Goal: Communication & Community: Answer question/provide support

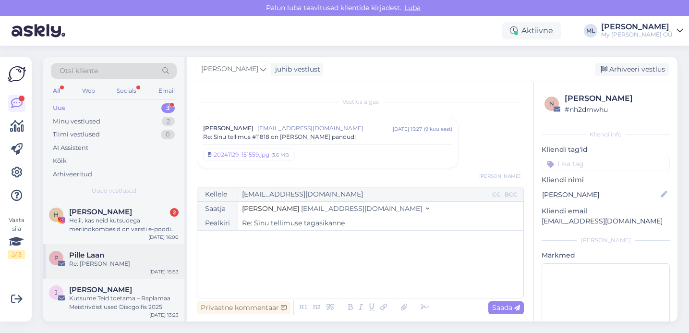
scroll to position [852, 0]
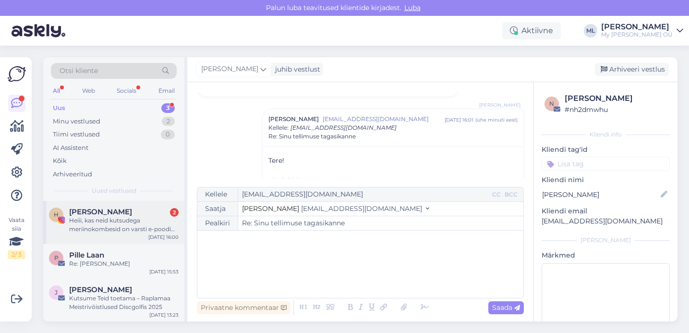
click at [98, 226] on div "Heiii, kas neid kutsudega meriinokombesid on varsti e-poodi ka tulemas?🙈" at bounding box center [123, 224] width 109 height 17
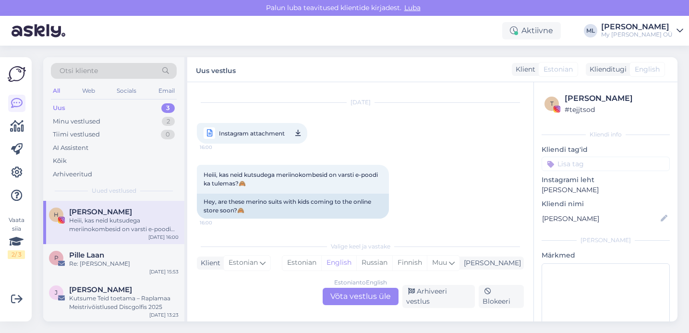
click at [260, 136] on span "Instagram attachment" at bounding box center [252, 133] width 66 height 12
click at [357, 294] on div "Estonian to English Võta vestlus üle" at bounding box center [360, 295] width 76 height 17
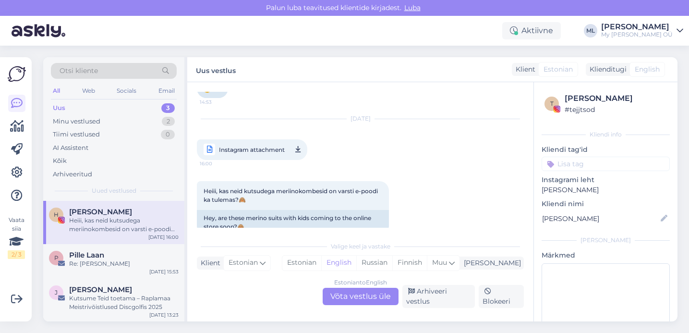
scroll to position [527, 0]
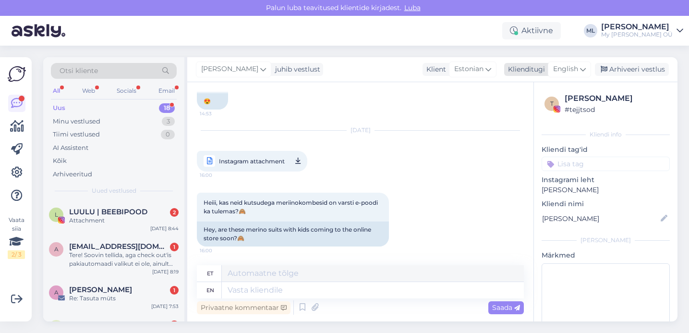
click at [574, 63] on div "English" at bounding box center [568, 68] width 43 height 15
type input "est"
click at [511, 113] on link "Estonian" at bounding box center [548, 111] width 106 height 15
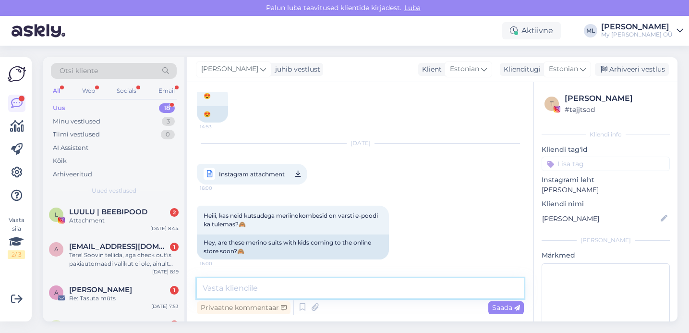
click at [226, 288] on textarea at bounding box center [360, 288] width 327 height 20
type textarea "T"
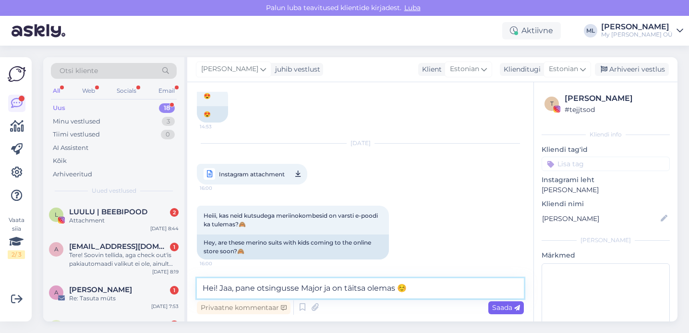
type textarea "Hei! Jaa, pane otsingusse Major ja on täitsa olemas ☺️"
click at [501, 306] on span "Saada" at bounding box center [506, 307] width 28 height 9
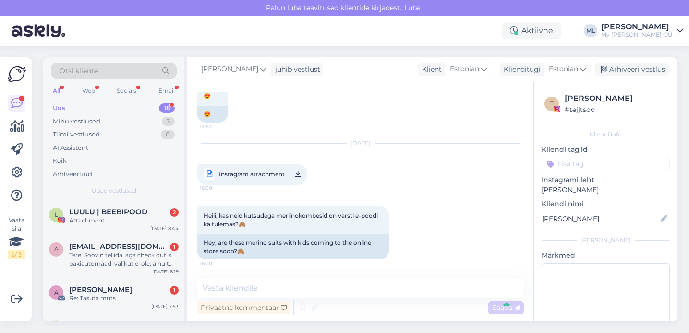
scroll to position [575, 0]
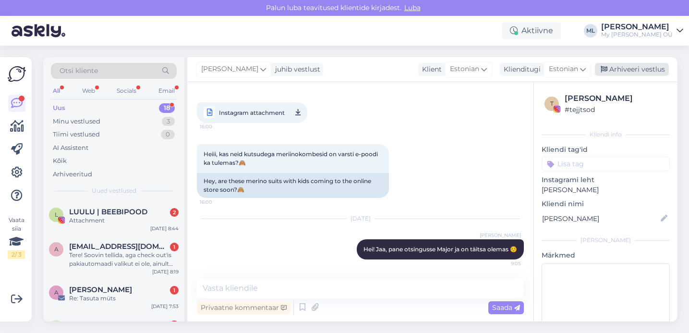
click at [618, 69] on div "Arhiveeri vestlus" at bounding box center [632, 69] width 74 height 13
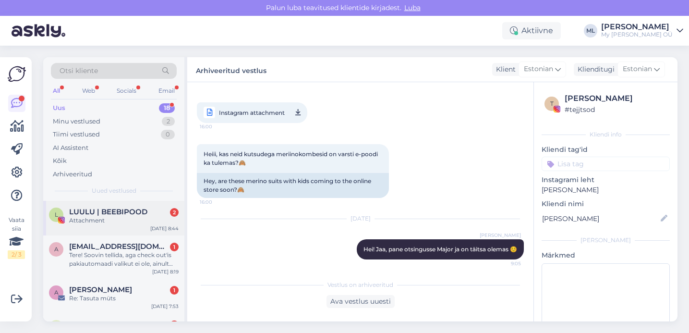
click at [131, 219] on div "Attachment" at bounding box center [123, 220] width 109 height 9
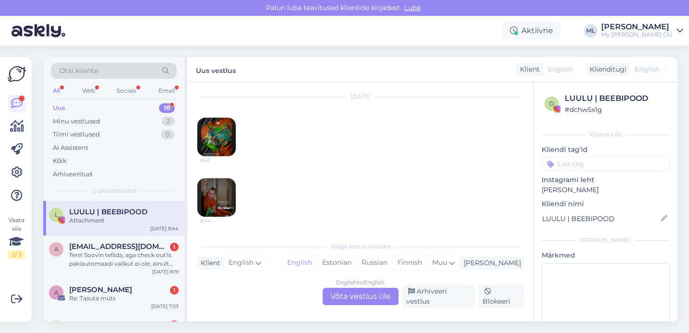
drag, startPoint x: 432, startPoint y: 291, endPoint x: 307, endPoint y: 272, distance: 126.8
click at [432, 291] on div "Arhiveeri vestlus" at bounding box center [438, 296] width 72 height 23
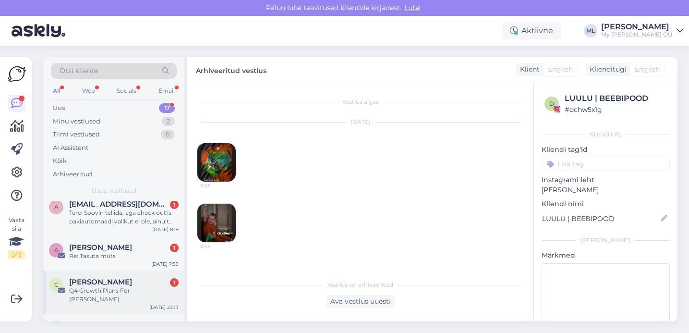
scroll to position [16, 0]
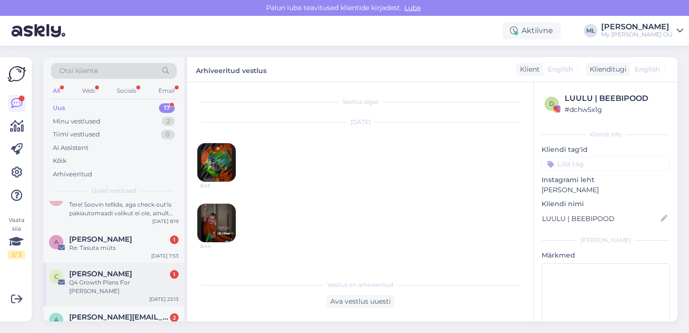
click at [98, 281] on div "Q4 Growth Plans For [PERSON_NAME]" at bounding box center [123, 286] width 109 height 17
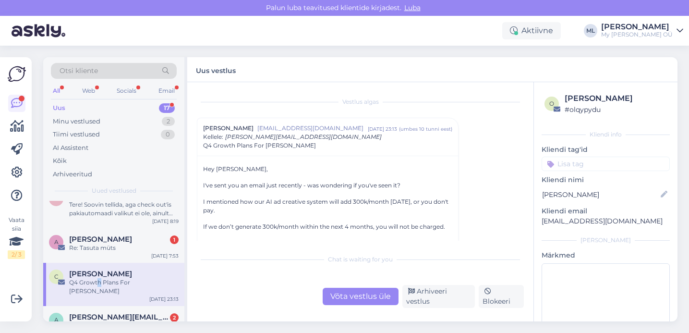
scroll to position [2, 0]
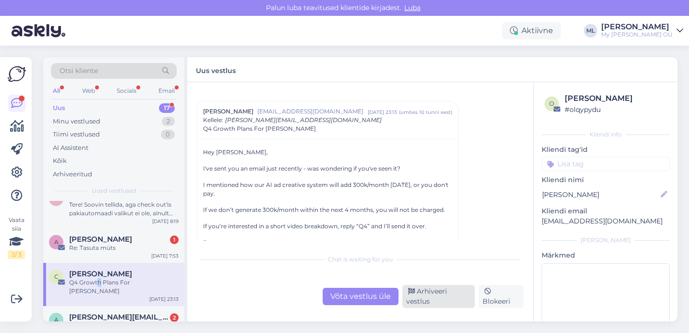
click at [425, 297] on div "Arhiveeri vestlus" at bounding box center [438, 296] width 72 height 23
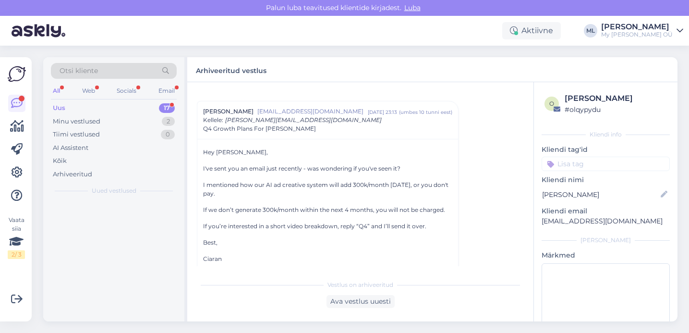
scroll to position [0, 0]
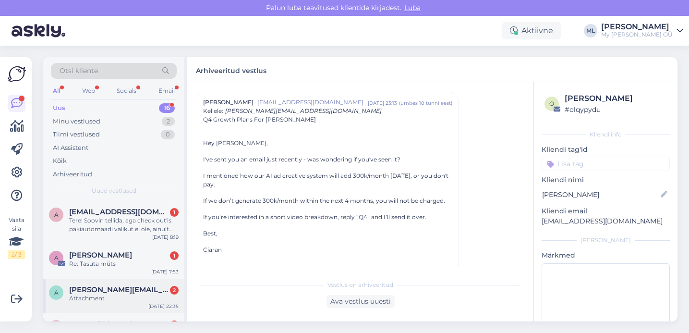
click at [116, 286] on span "[PERSON_NAME][EMAIL_ADDRESS][DOMAIN_NAME]" at bounding box center [119, 289] width 100 height 9
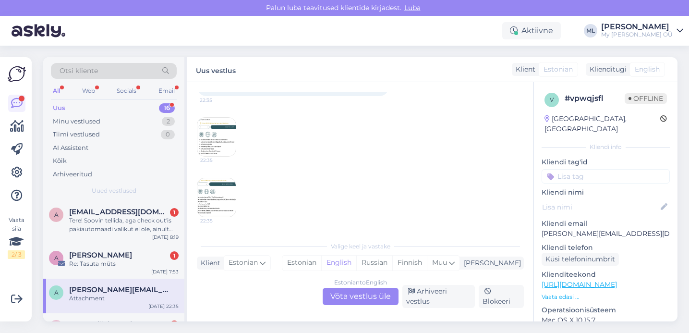
click at [217, 200] on img at bounding box center [216, 197] width 38 height 38
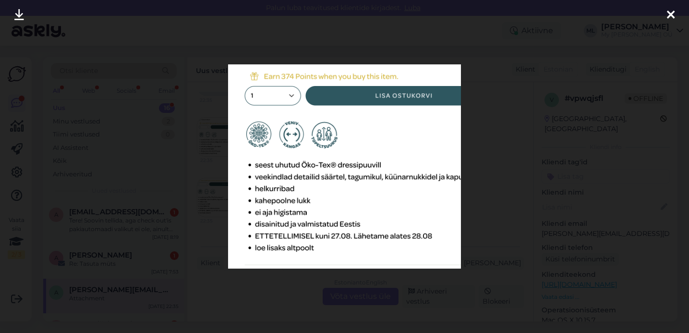
click at [206, 183] on div at bounding box center [344, 166] width 689 height 333
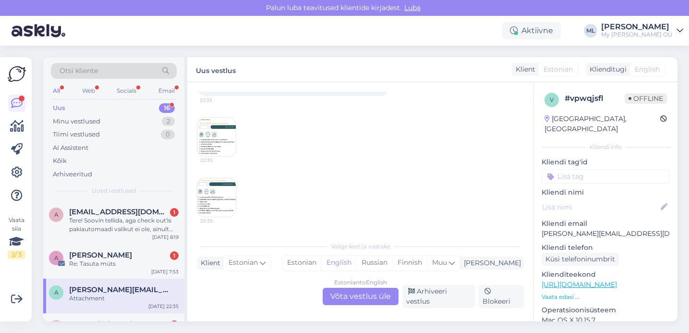
click at [217, 143] on img at bounding box center [216, 137] width 38 height 38
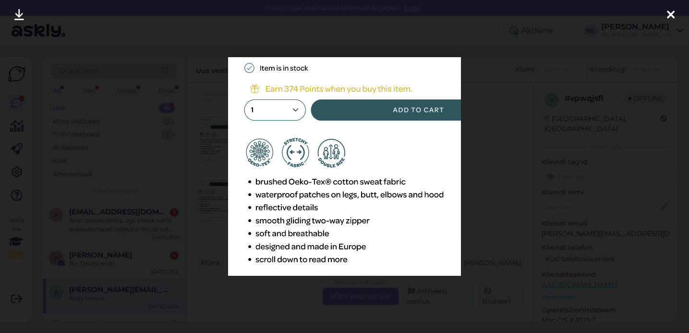
click at [224, 188] on div at bounding box center [344, 166] width 689 height 333
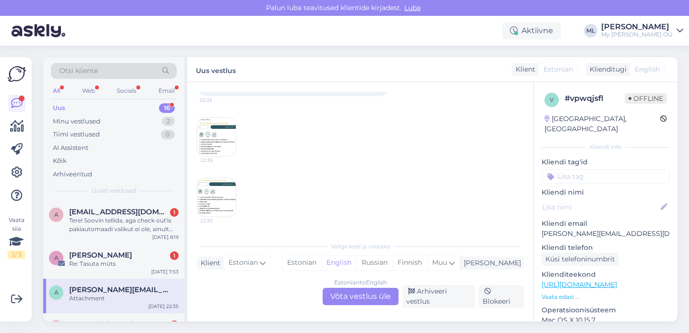
click at [368, 294] on div "Estonian to English Võta vestlus üle" at bounding box center [360, 295] width 76 height 17
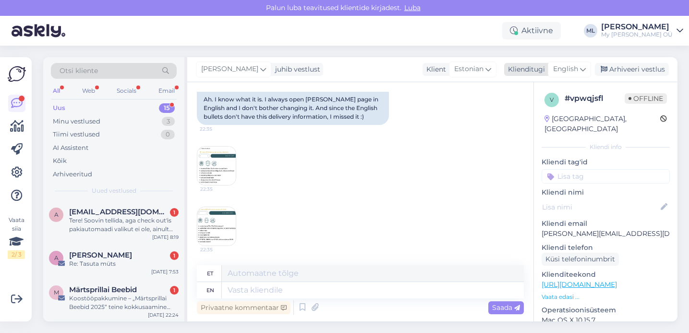
click at [557, 74] on div "English" at bounding box center [568, 68] width 43 height 15
type input "est"
click at [524, 108] on link "Estonian" at bounding box center [548, 111] width 106 height 15
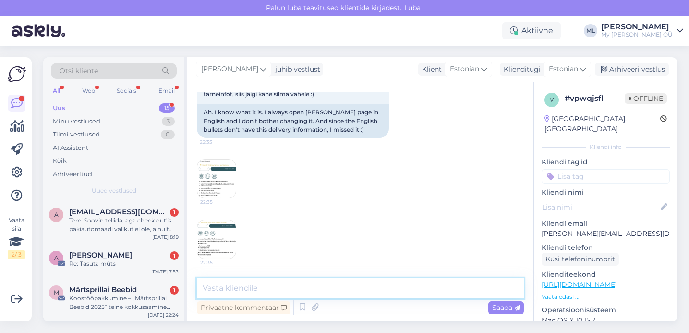
click at [242, 284] on textarea at bounding box center [360, 288] width 327 height 20
click at [202, 285] on textarea "Aitähh info eest, parandame [PERSON_NAME] ☺️" at bounding box center [360, 288] width 327 height 20
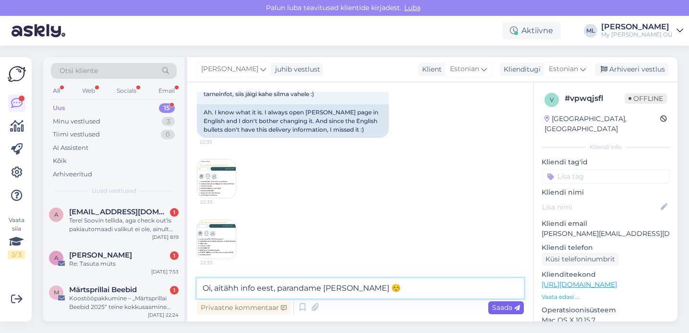
type textarea "Oi, aitähh info eest, parandame [PERSON_NAME] ☺️"
click at [503, 309] on span "Saada" at bounding box center [506, 307] width 28 height 9
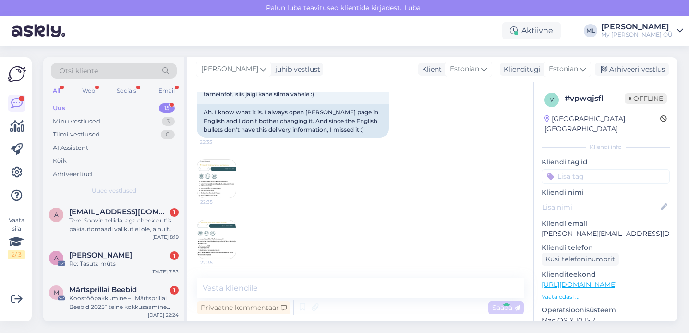
scroll to position [432, 0]
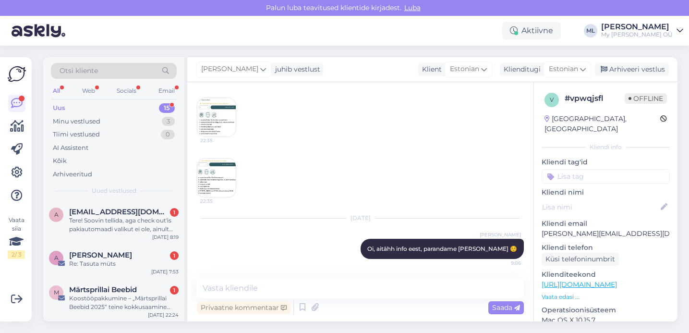
click at [206, 127] on img at bounding box center [216, 117] width 38 height 38
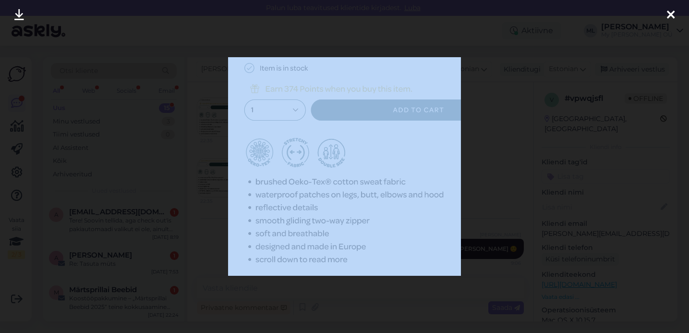
click at [168, 42] on div at bounding box center [344, 166] width 689 height 333
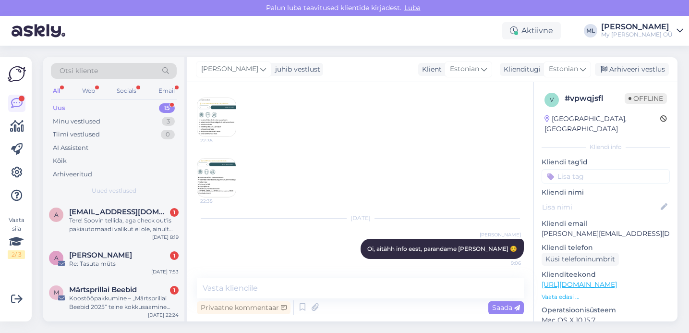
click at [221, 181] on img at bounding box center [216, 177] width 38 height 38
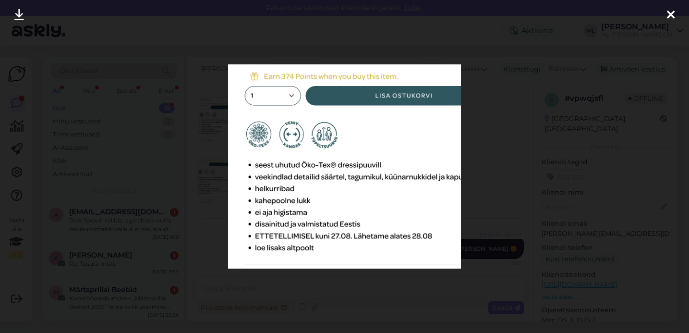
click at [672, 15] on icon at bounding box center [670, 15] width 8 height 12
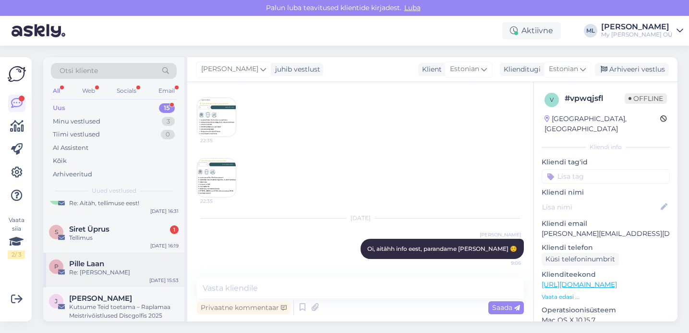
scroll to position [476, 0]
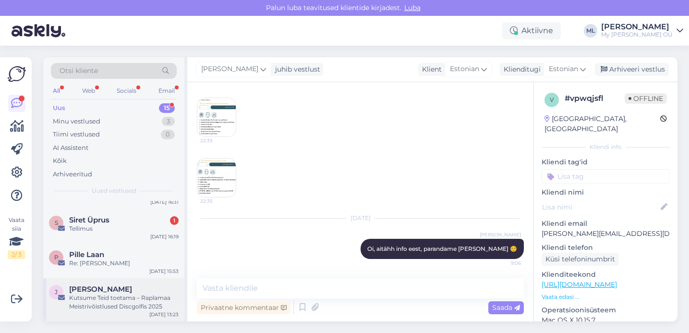
click at [99, 288] on span "[PERSON_NAME]" at bounding box center [100, 289] width 63 height 9
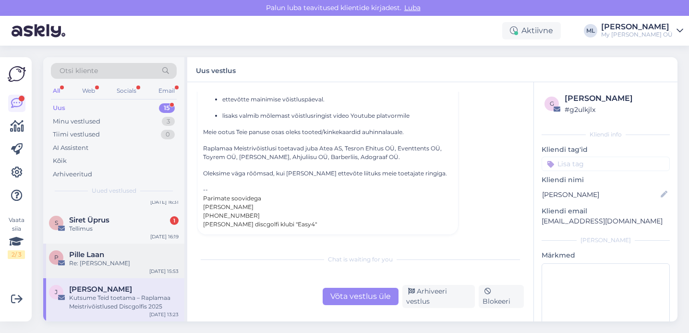
click at [89, 269] on div "P Pille Laan Re: Kaelussall Max [DATE] 15:53" at bounding box center [113, 260] width 141 height 35
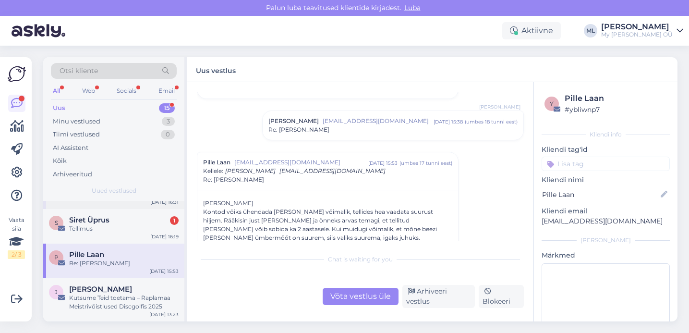
scroll to position [90, 0]
click at [71, 224] on div "Tellimus" at bounding box center [123, 228] width 109 height 9
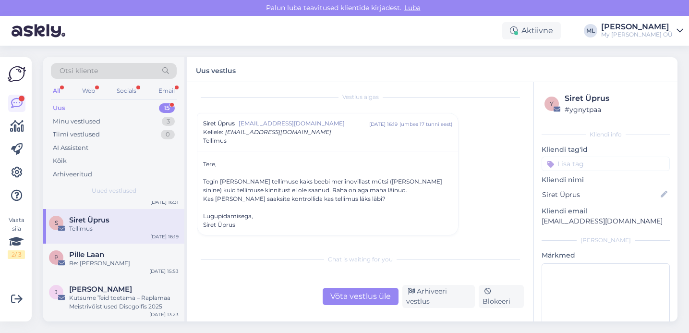
scroll to position [5, 0]
drag, startPoint x: 238, startPoint y: 122, endPoint x: 311, endPoint y: 125, distance: 73.0
click at [311, 125] on div "Siret Üprus [EMAIL_ADDRESS][DOMAIN_NAME] [DATE] 16:19 ( umbes 17 tunni eest )" at bounding box center [327, 123] width 249 height 9
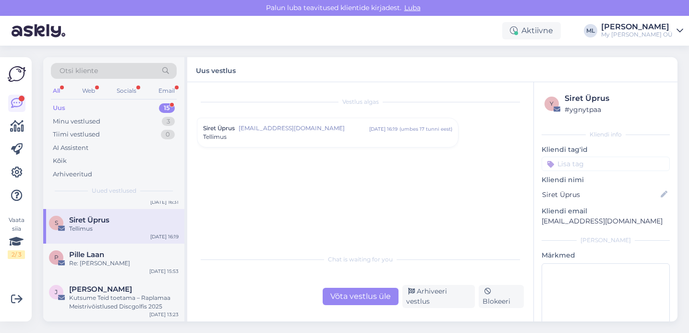
click at [300, 129] on span "[EMAIL_ADDRESS][DOMAIN_NAME]" at bounding box center [303, 128] width 131 height 9
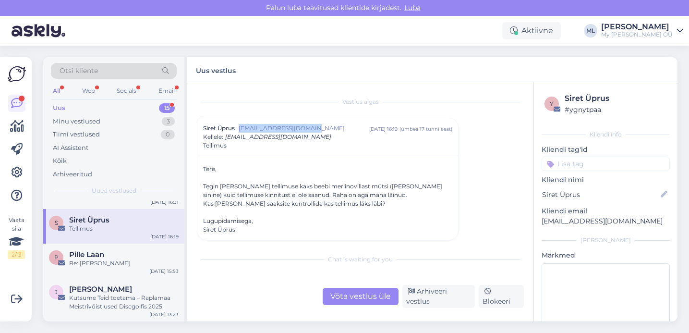
drag, startPoint x: 312, startPoint y: 126, endPoint x: 239, endPoint y: 131, distance: 72.6
click at [239, 131] on span "[EMAIL_ADDRESS][DOMAIN_NAME]" at bounding box center [303, 128] width 131 height 9
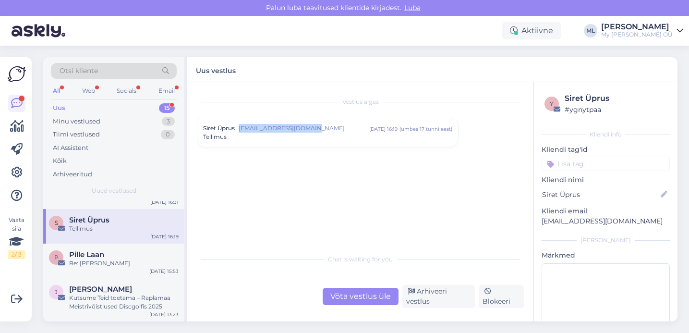
drag, startPoint x: 240, startPoint y: 129, endPoint x: 309, endPoint y: 130, distance: 68.6
click at [309, 130] on span "[EMAIL_ADDRESS][DOMAIN_NAME]" at bounding box center [303, 128] width 131 height 9
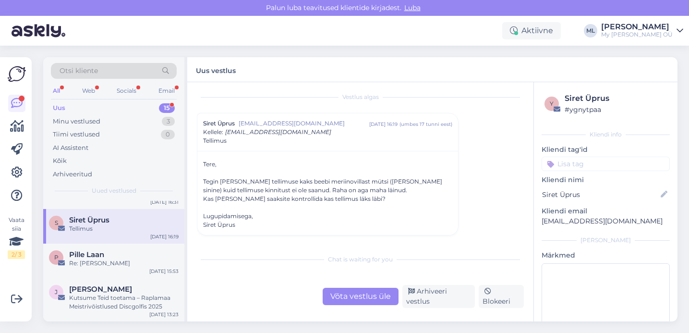
scroll to position [5, 0]
click at [368, 295] on div "Võta vestlus üle" at bounding box center [360, 295] width 76 height 17
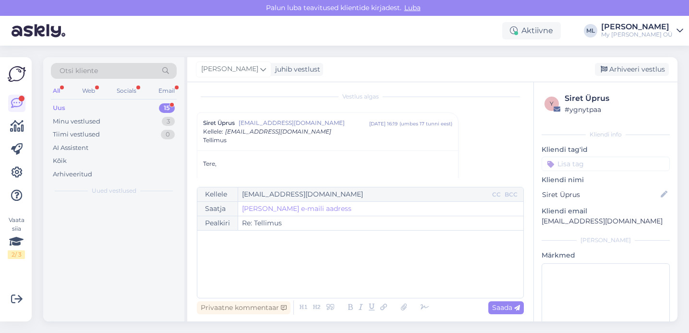
scroll to position [0, 0]
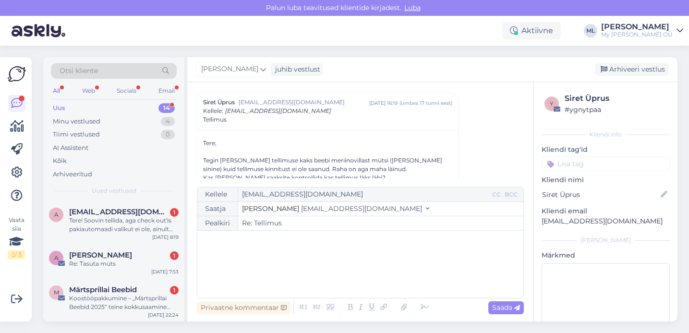
click at [301, 209] on span "[EMAIL_ADDRESS][DOMAIN_NAME]" at bounding box center [361, 208] width 121 height 9
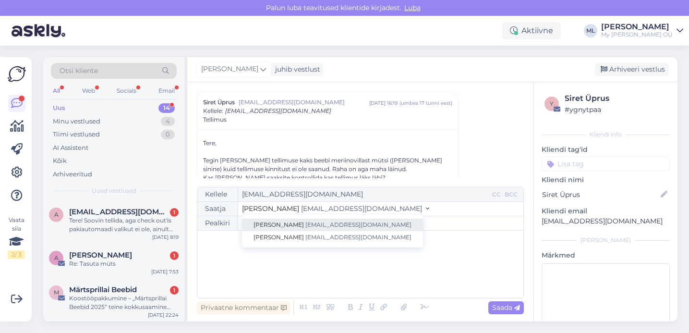
click at [287, 230] on link "Stella [EMAIL_ADDRESS][DOMAIN_NAME]" at bounding box center [332, 224] width 181 height 12
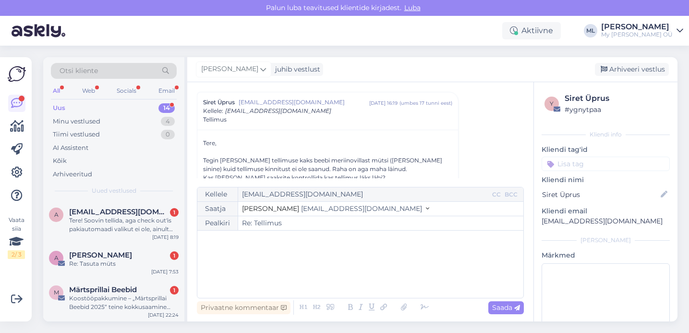
click at [308, 203] on button "Stella [EMAIL_ADDRESS][DOMAIN_NAME]" at bounding box center [335, 208] width 187 height 10
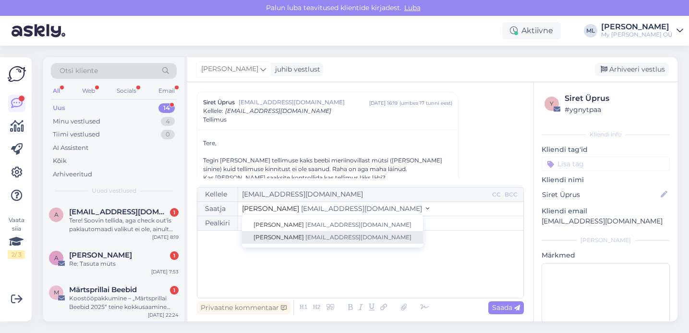
click at [297, 231] on link "[PERSON_NAME] [EMAIL_ADDRESS][DOMAIN_NAME]" at bounding box center [332, 237] width 181 height 12
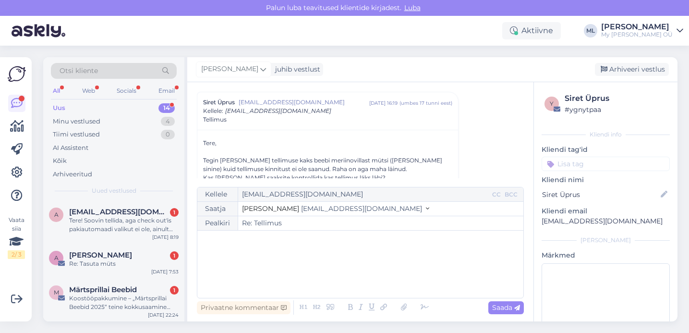
click at [238, 254] on div "﻿" at bounding box center [360, 264] width 316 height 58
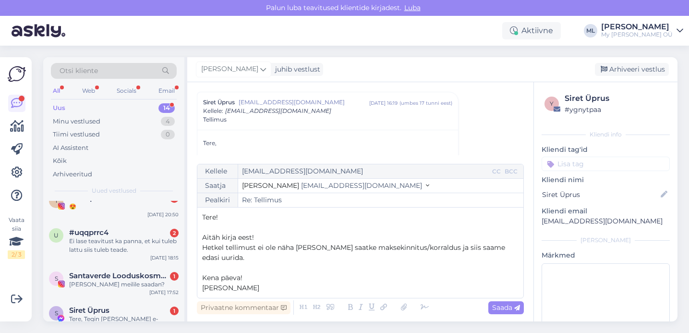
scroll to position [441, 0]
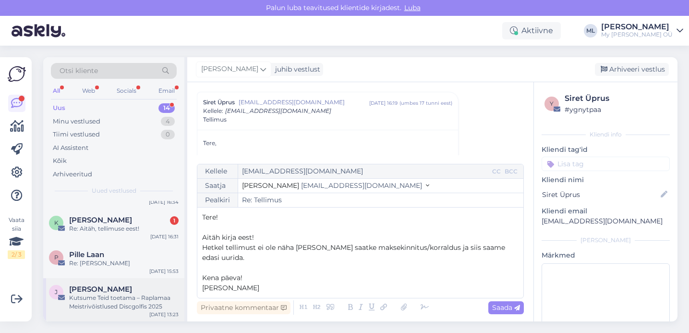
click at [120, 297] on div "Kutsume Teid toetama – Raplamaa Meistrivõistlused Discgolfis 2025" at bounding box center [123, 301] width 109 height 17
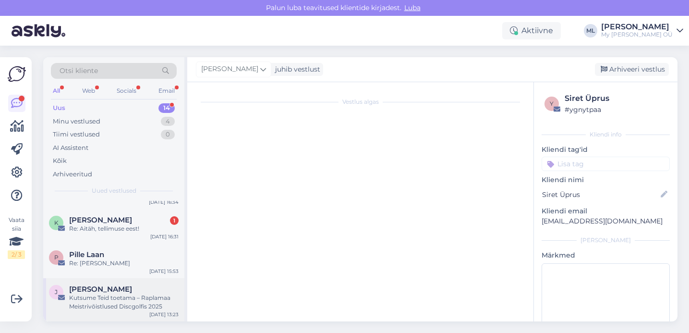
scroll to position [70, 0]
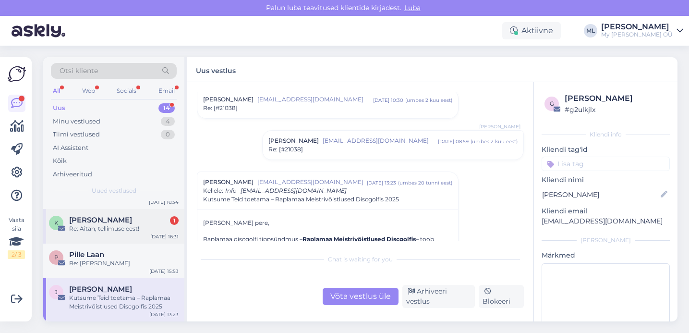
click at [104, 231] on div "Re: Aitäh, tellimuse eest!" at bounding box center [123, 228] width 109 height 9
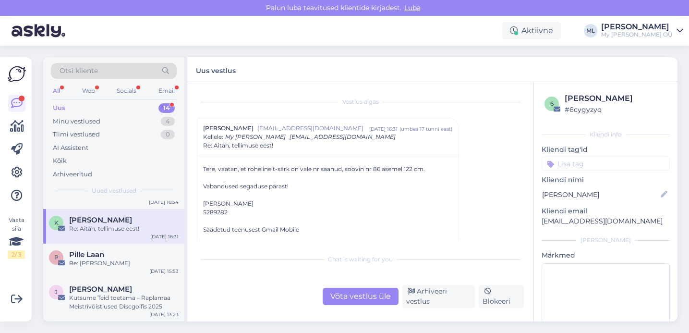
click at [356, 301] on div "Võta vestlus üle" at bounding box center [360, 295] width 76 height 17
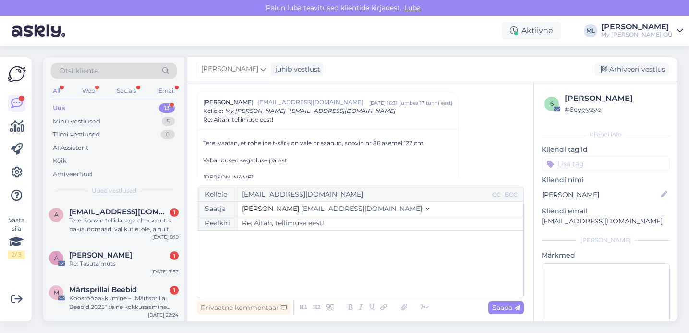
click at [301, 212] on span "[EMAIL_ADDRESS][DOMAIN_NAME]" at bounding box center [361, 208] width 121 height 9
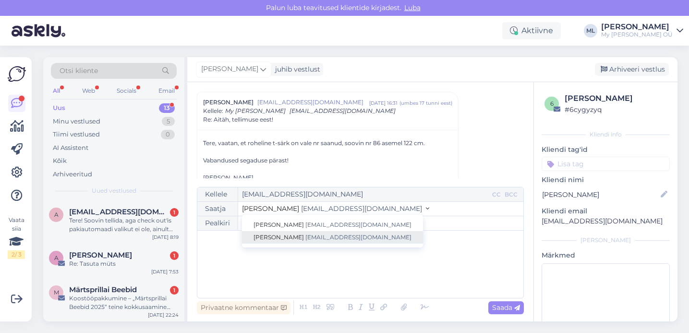
click at [305, 236] on span "[EMAIL_ADDRESS][DOMAIN_NAME]" at bounding box center [358, 236] width 106 height 7
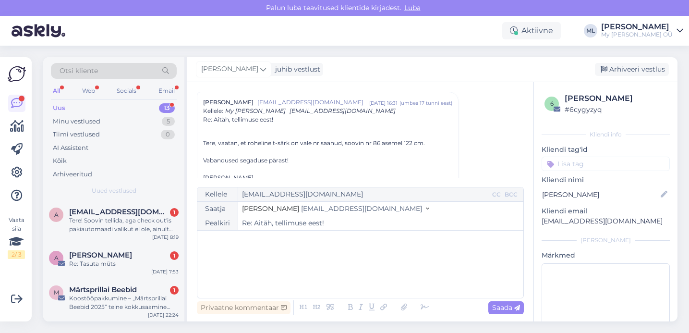
click at [257, 255] on div "﻿" at bounding box center [360, 264] width 316 height 58
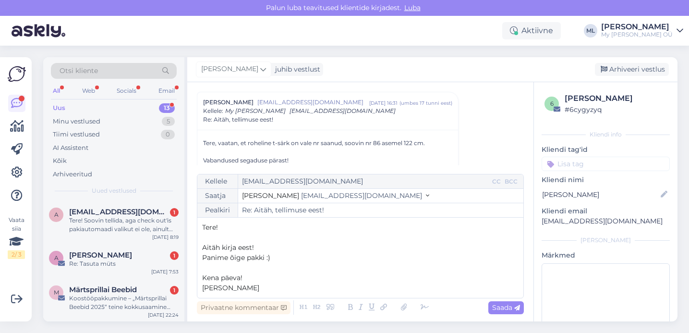
click at [507, 309] on span "Saada" at bounding box center [506, 307] width 28 height 9
type input "Re: Aitäh, tellimuse eest!"
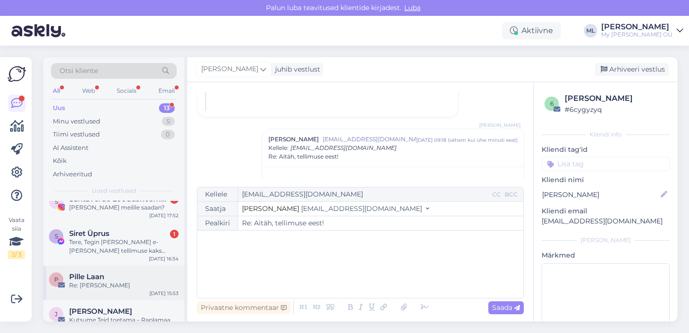
scroll to position [406, 0]
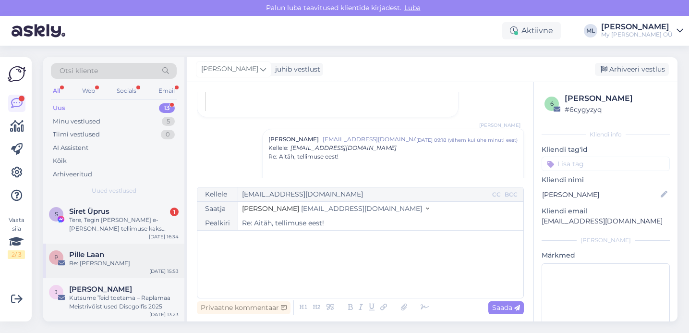
click at [81, 254] on span "Pille Laan" at bounding box center [86, 254] width 35 height 9
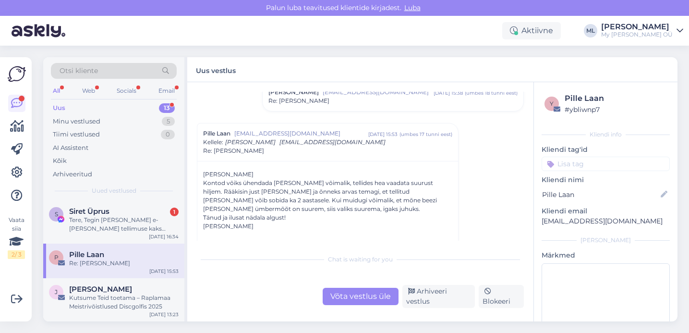
scroll to position [130, 0]
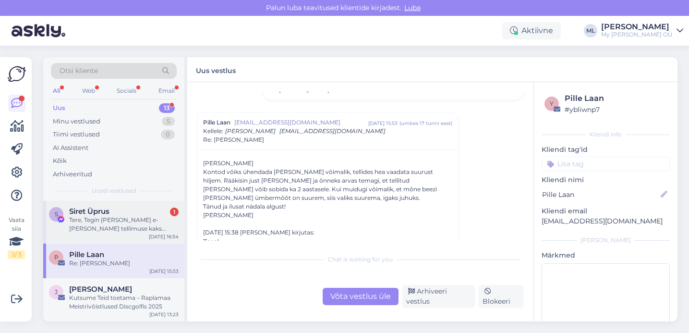
click at [111, 223] on div "Tere, Tegin [PERSON_NAME] e-[PERSON_NAME] tellimuse kaks meriino beebi mütsi [P…" at bounding box center [123, 223] width 109 height 17
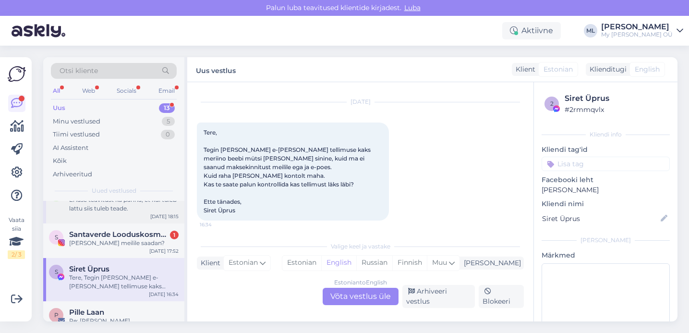
scroll to position [346, 0]
click at [122, 234] on span "Santaverde Looduskosmeetika" at bounding box center [119, 236] width 100 height 9
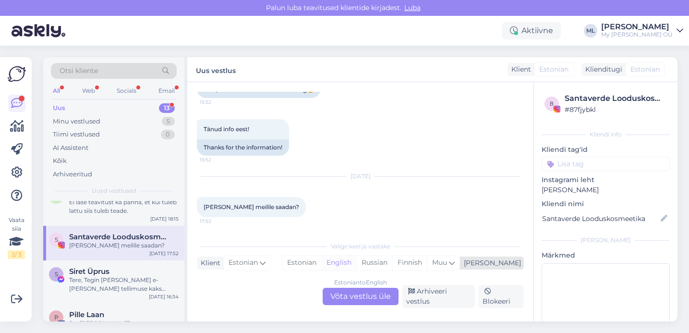
scroll to position [2584, 0]
click at [434, 296] on div "Arhiveeri vestlus" at bounding box center [438, 296] width 72 height 23
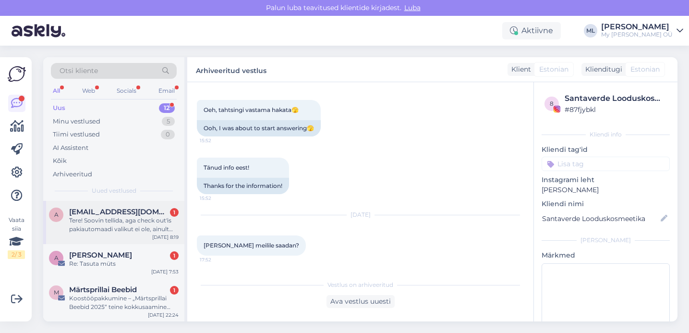
click at [97, 225] on div "Tere! Soovin tellida, aga check out'is pakiautomaadi valikut ei ole, ainult kul…" at bounding box center [123, 224] width 109 height 17
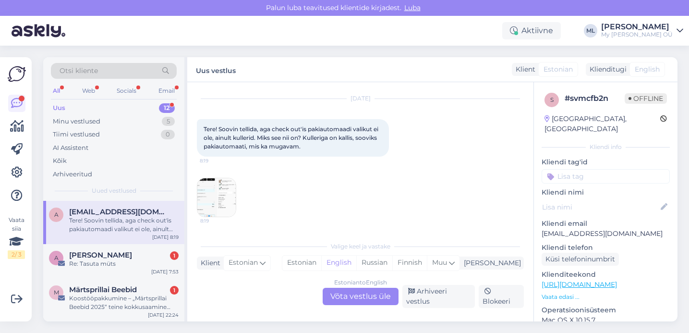
scroll to position [20, 0]
click at [226, 197] on img at bounding box center [216, 200] width 38 height 38
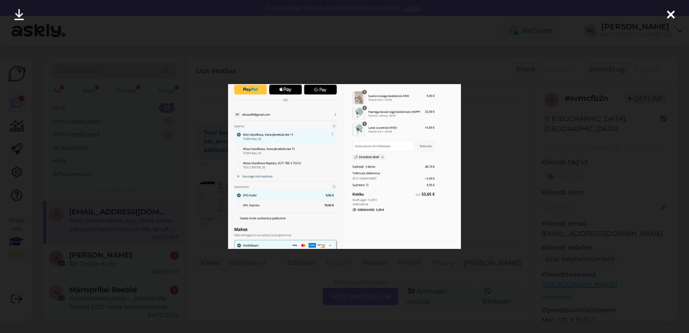
drag, startPoint x: 670, startPoint y: 15, endPoint x: 646, endPoint y: 26, distance: 26.0
click at [668, 14] on icon at bounding box center [670, 15] width 8 height 12
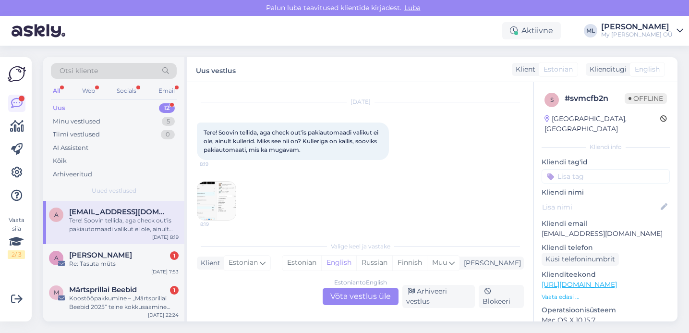
click at [360, 298] on div "Estonian to English Võta vestlus üle" at bounding box center [360, 295] width 76 height 17
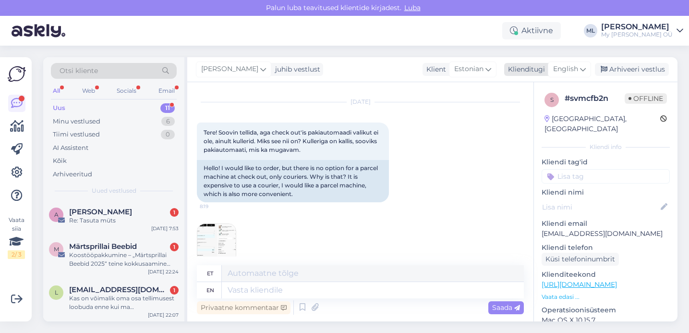
click at [574, 70] on span "English" at bounding box center [565, 69] width 25 height 11
type input "est"
click at [519, 111] on link "Estonian" at bounding box center [548, 111] width 106 height 15
click at [249, 288] on textarea at bounding box center [360, 288] width 327 height 20
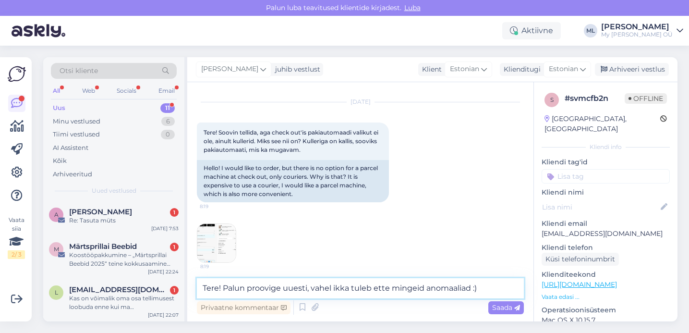
click at [221, 288] on textarea "Tere! Palun proovige uuesti, vahel ikka tuleb ette mingeid anomaaliad :)" at bounding box center [360, 288] width 327 height 20
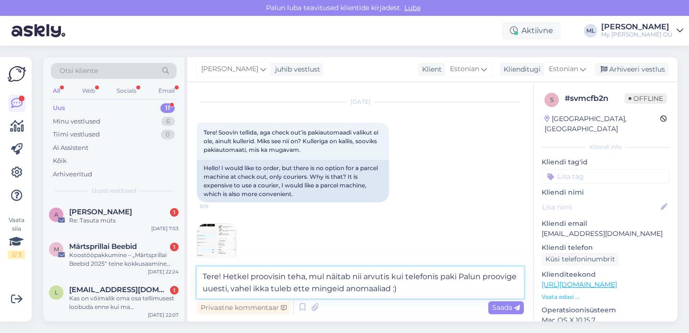
click at [347, 277] on textarea "Tere! Hetkel proovisin teha, mul näitab nii arvutis kui telefonis paki Palun pr…" at bounding box center [360, 282] width 327 height 32
drag, startPoint x: 350, startPoint y: 276, endPoint x: 310, endPoint y: 272, distance: 39.6
click at [310, 272] on textarea "Tere! Hetkel proovisin teha, mul näitab nii arvutis kui telefonis paki Palun pr…" at bounding box center [360, 282] width 327 height 32
drag, startPoint x: 309, startPoint y: 279, endPoint x: 309, endPoint y: 286, distance: 7.7
click at [308, 279] on textarea "Tere! Hetkel proovisin teha, nii arvutis kui telefonis saab valida pakiautomaat…" at bounding box center [360, 282] width 327 height 32
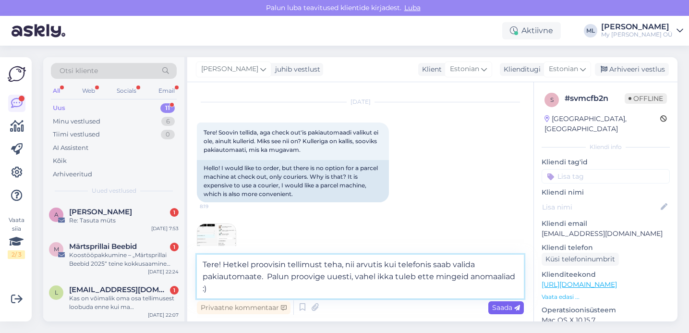
type textarea "Tere! Hetkel proovisin tellimust teha, nii arvutis kui telefonis saab valida pa…"
click at [498, 308] on span "Saada" at bounding box center [506, 307] width 28 height 9
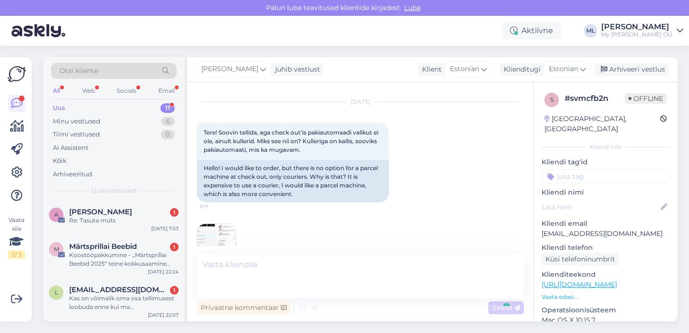
scroll to position [83, 0]
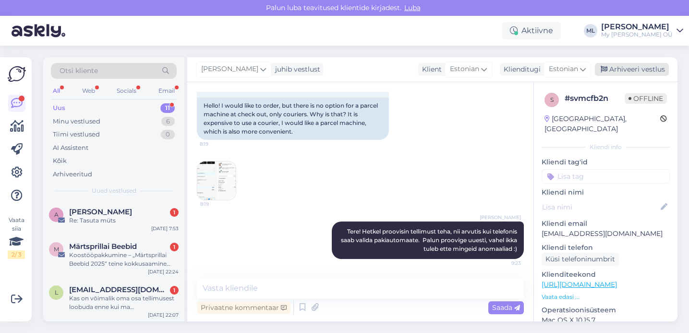
click at [638, 73] on div "Arhiveeri vestlus" at bounding box center [632, 69] width 74 height 13
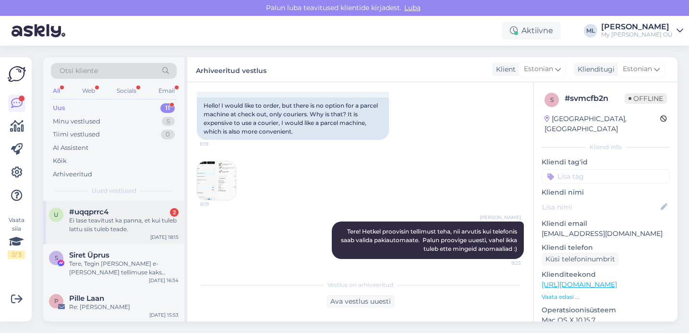
scroll to position [275, 0]
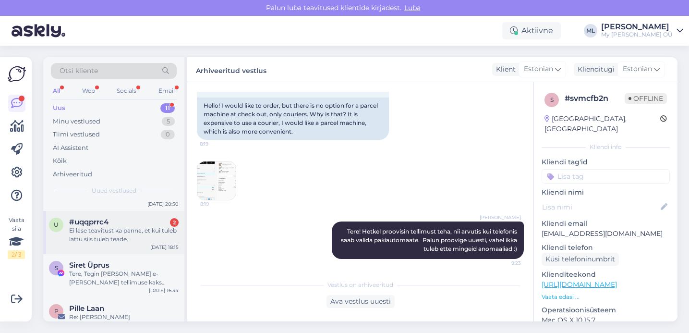
click at [126, 229] on div "Ei lase teavitust ka panna, et kui tuleb lattu siis tuleb teade." at bounding box center [123, 234] width 109 height 17
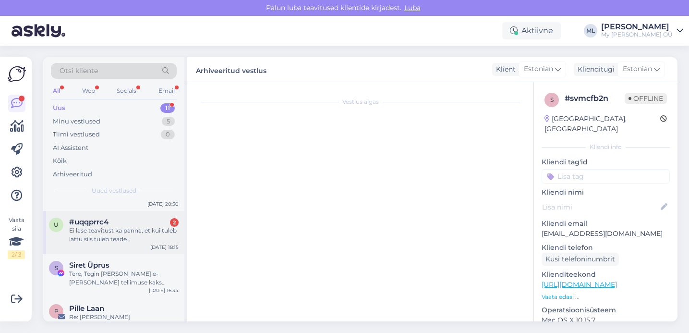
scroll to position [5120, 0]
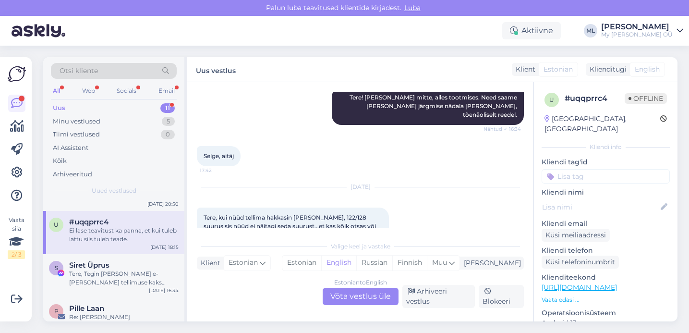
click at [378, 295] on div "Estonian to English Võta vestlus üle" at bounding box center [360, 295] width 76 height 17
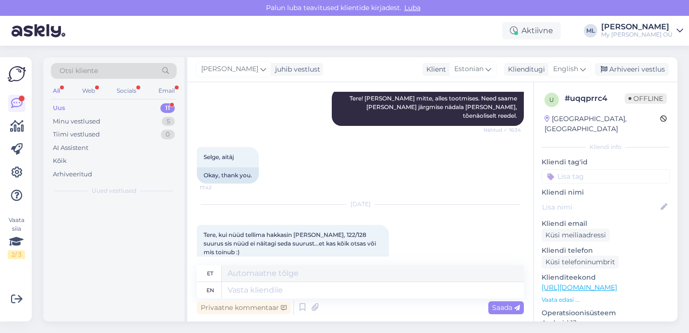
scroll to position [0, 0]
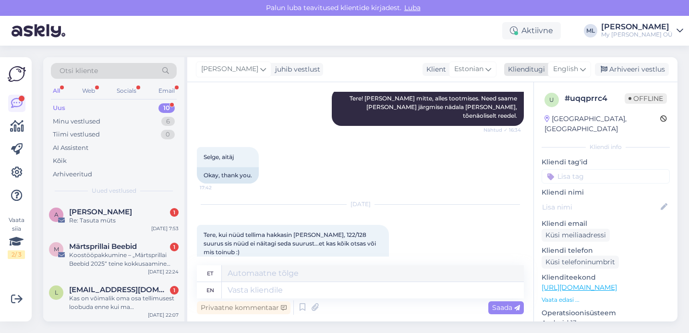
click at [566, 71] on span "English" at bounding box center [565, 69] width 25 height 11
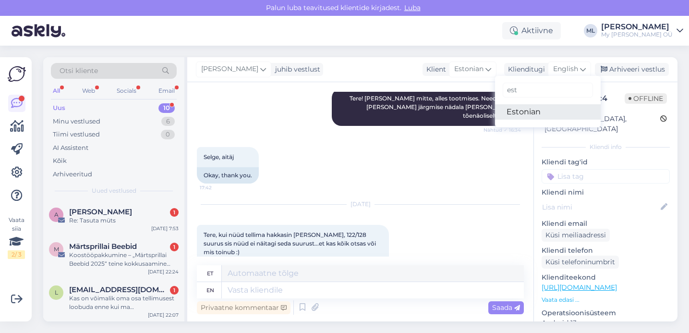
click at [535, 112] on link "Estonian" at bounding box center [548, 111] width 106 height 15
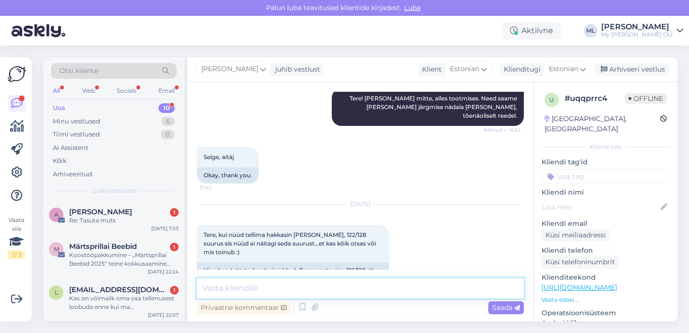
click at [284, 285] on textarea at bounding box center [360, 288] width 327 height 20
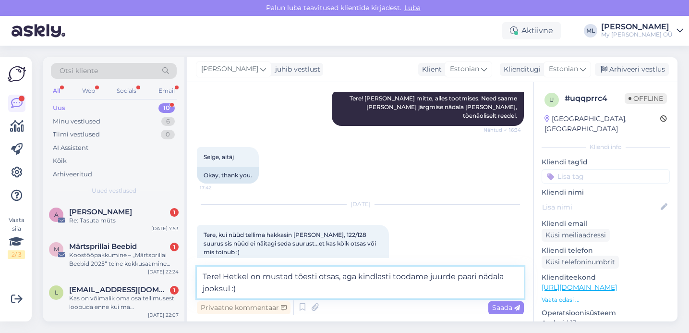
type textarea "Tere! Hetkel on mustad tõesti otsas, aga kindlasti toodame juurde paari nädala …"
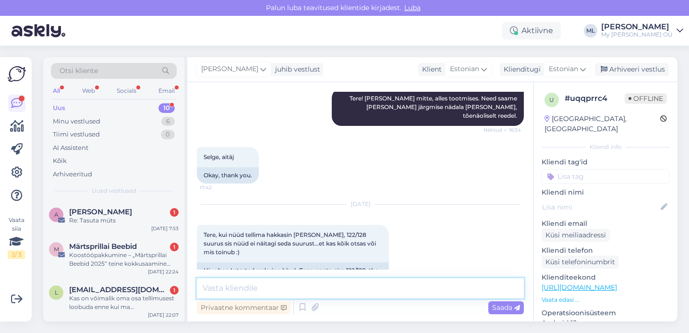
scroll to position [6688, 0]
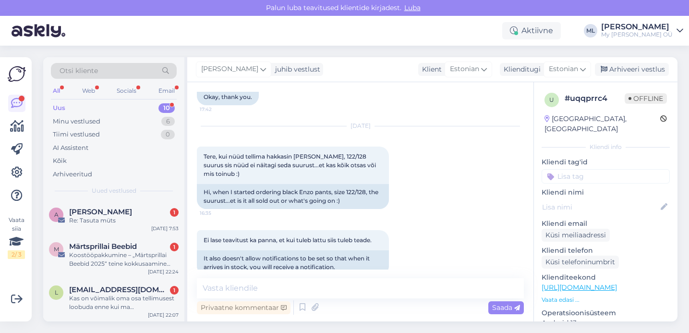
drag, startPoint x: 617, startPoint y: 69, endPoint x: 557, endPoint y: 81, distance: 61.6
click at [615, 69] on div "Arhiveeri vestlus" at bounding box center [632, 69] width 74 height 13
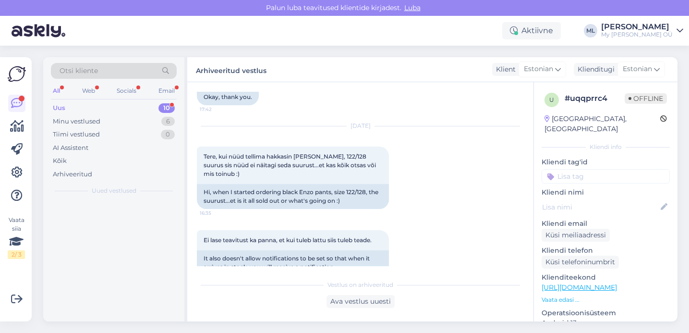
scroll to position [6691, 0]
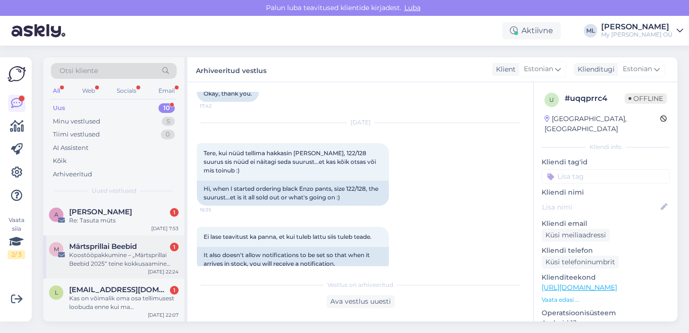
click at [86, 266] on div "Koostööpakkumine – „Märtsprillai Beebid 2025“ teine kokkusaamine mais" at bounding box center [123, 258] width 109 height 17
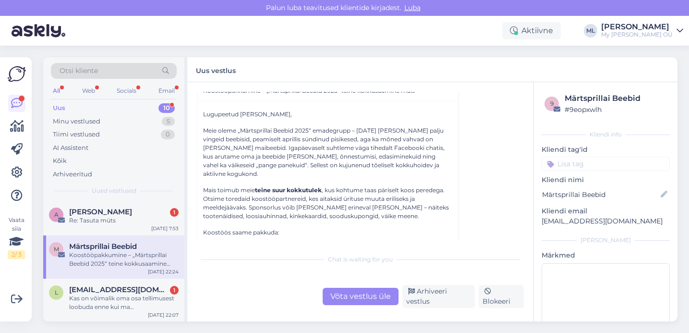
scroll to position [0, 0]
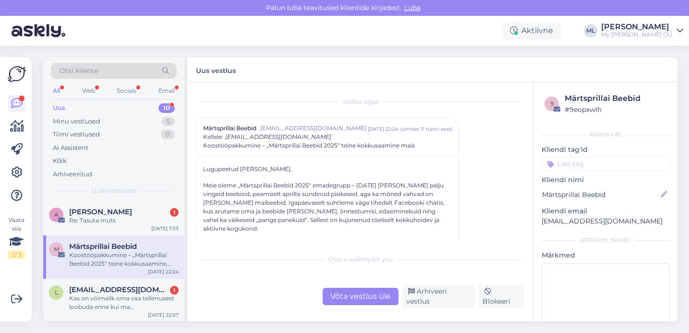
click at [368, 298] on div "Võta vestlus üle" at bounding box center [360, 295] width 76 height 17
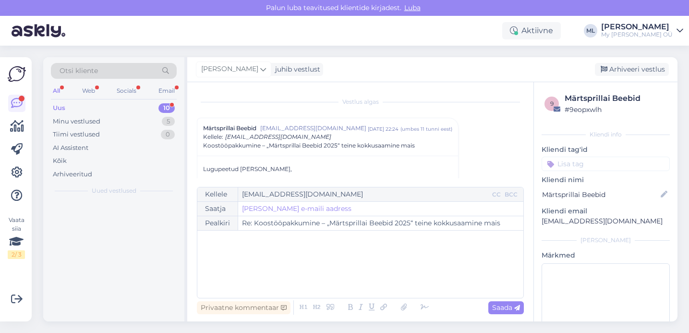
scroll to position [26, 0]
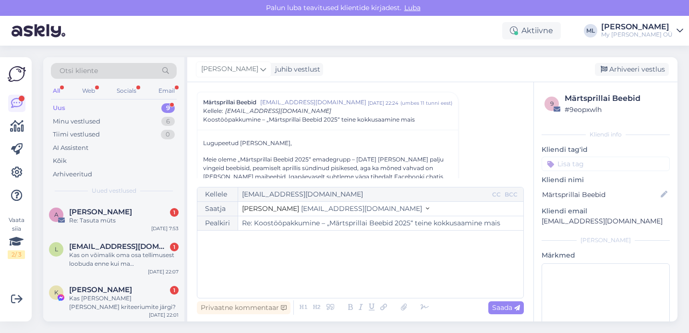
click at [301, 210] on span "[EMAIL_ADDRESS][DOMAIN_NAME]" at bounding box center [361, 208] width 121 height 9
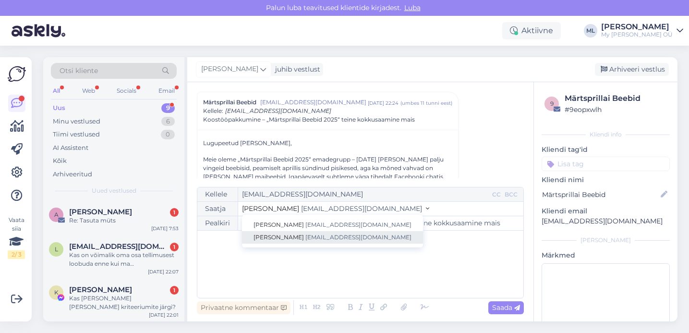
click at [305, 234] on span "[EMAIL_ADDRESS][DOMAIN_NAME]" at bounding box center [358, 236] width 106 height 7
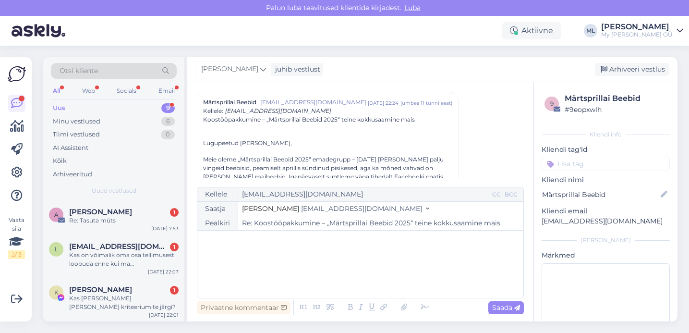
click at [273, 247] on div "﻿" at bounding box center [360, 264] width 316 height 58
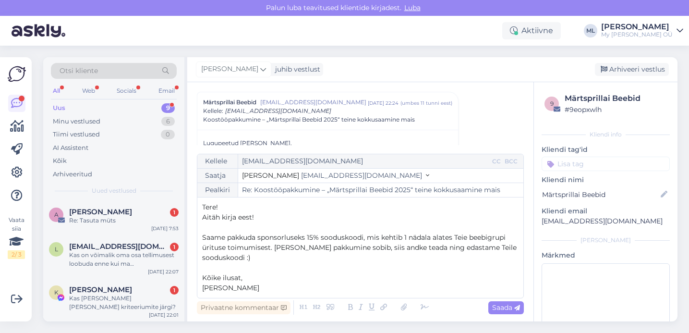
click at [254, 274] on p "Kõike ilusat," at bounding box center [360, 278] width 316 height 10
click at [499, 308] on span "Saada" at bounding box center [506, 307] width 28 height 9
type input "Re: Re: Koostööpakkumine – „Märtsprillai Beebid 2025“ teine kokkusaamine mais"
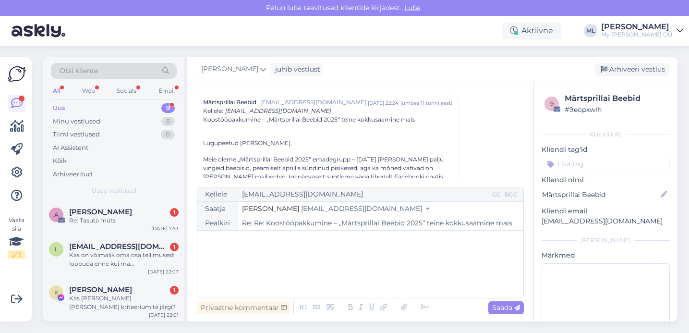
scroll to position [366, 0]
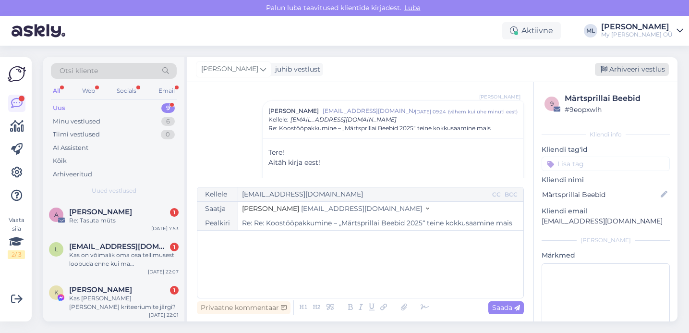
click at [607, 64] on div "Arhiveeri vestlus" at bounding box center [632, 69] width 74 height 13
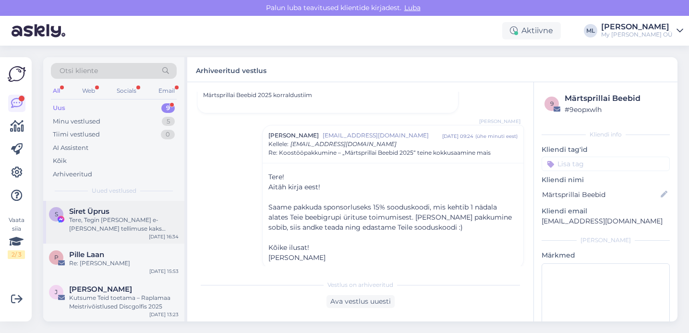
scroll to position [170, 0]
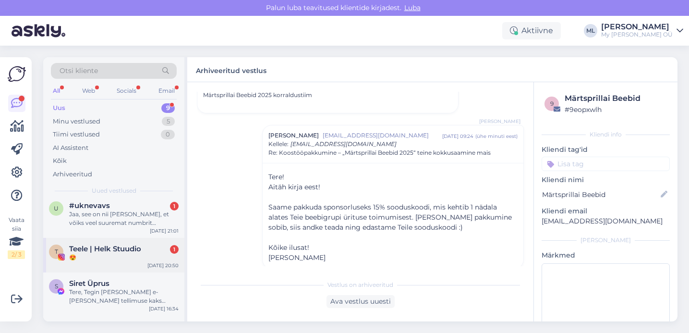
click at [99, 254] on div "😍" at bounding box center [123, 257] width 109 height 9
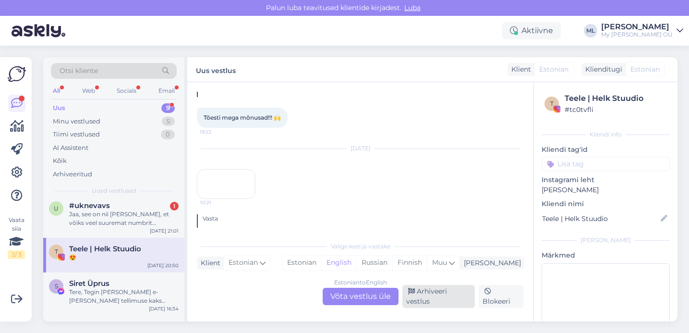
scroll to position [6969, 0]
click at [429, 296] on div "Arhiveeri vestlus" at bounding box center [438, 296] width 72 height 23
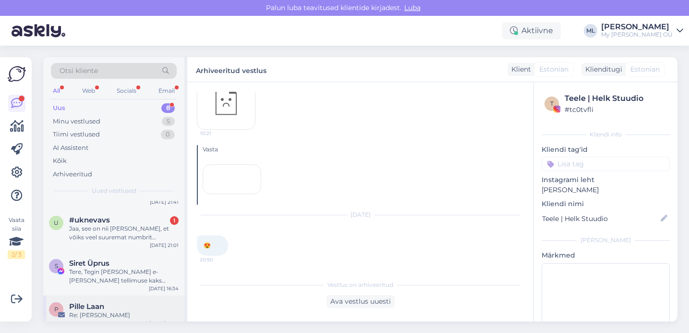
scroll to position [156, 0]
click at [94, 238] on div "Jaa, see on nii [PERSON_NAME], et võiks veel suuremat numbrit [PERSON_NAME] oll…" at bounding box center [123, 232] width 109 height 17
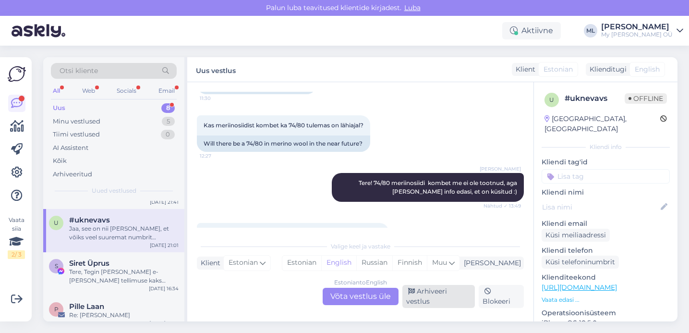
click at [433, 289] on div "Arhiveeri vestlus" at bounding box center [438, 296] width 72 height 23
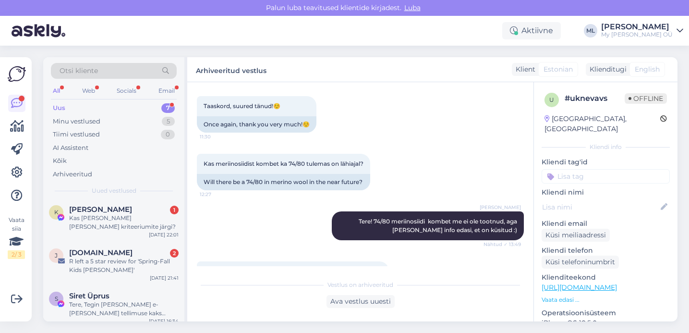
scroll to position [79, 0]
click at [101, 274] on div "R left a 5 star review for 'Spring-Fall Kids [PERSON_NAME]'" at bounding box center [123, 266] width 109 height 17
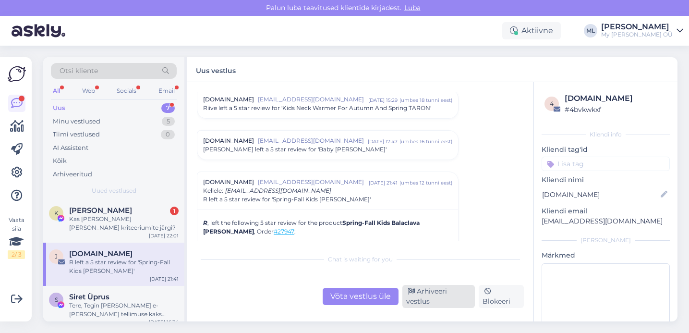
drag, startPoint x: 457, startPoint y: 295, endPoint x: 451, endPoint y: 294, distance: 6.7
click at [457, 294] on div "Arhiveeri vestlus" at bounding box center [438, 296] width 72 height 23
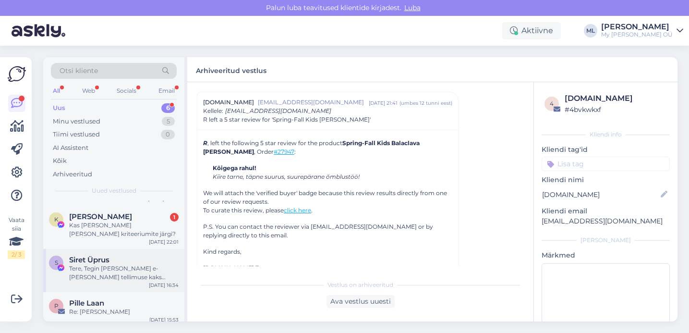
scroll to position [72, 0]
click at [86, 233] on div "Kas [PERSON_NAME] [PERSON_NAME] kriteeriumite järgi?" at bounding box center [123, 229] width 109 height 17
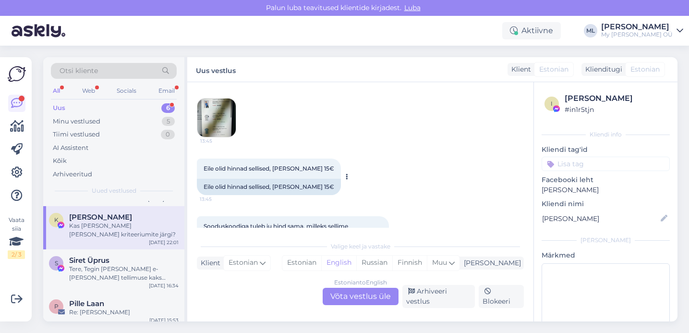
scroll to position [453, 0]
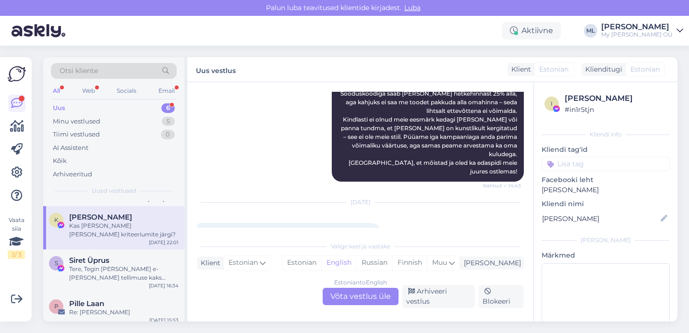
click at [342, 302] on div "Estonian to English Võta vestlus üle" at bounding box center [360, 295] width 76 height 17
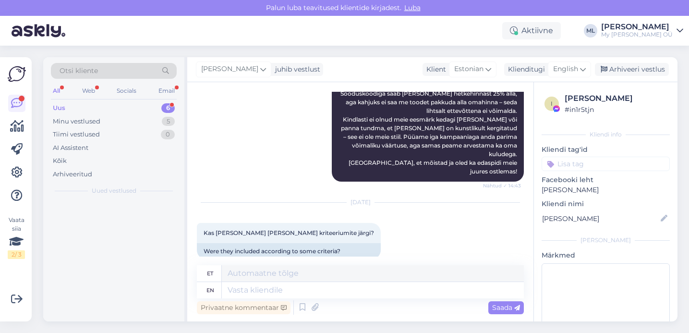
scroll to position [0, 0]
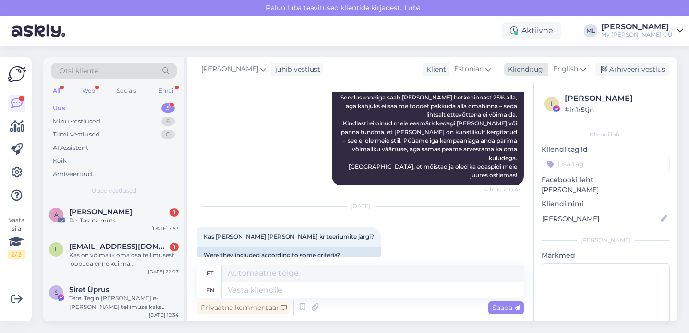
click at [585, 71] on icon at bounding box center [583, 69] width 6 height 11
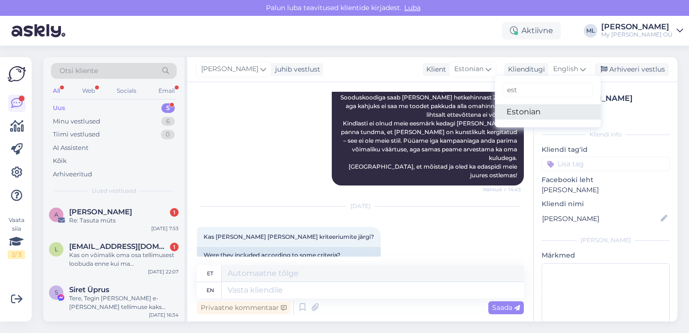
type input "est"
click at [507, 109] on link "Estonian" at bounding box center [548, 111] width 106 height 15
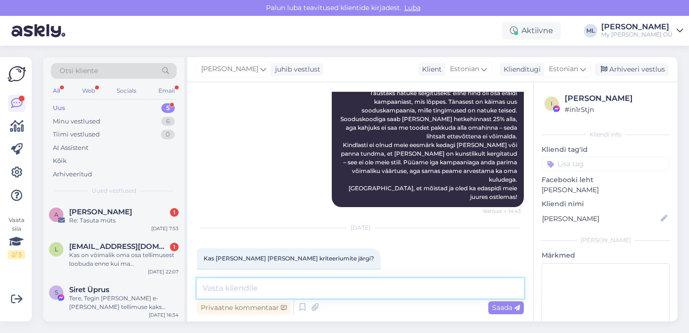
click at [269, 288] on textarea at bounding box center [360, 288] width 327 height 20
click at [321, 287] on textarea "Tere! Kas saate äkki täpsustada palun? ☺️" at bounding box center [360, 288] width 327 height 20
click at [348, 287] on textarea "Tere! Kas saate äkki täpsustada, palun? ☺️" at bounding box center [360, 288] width 327 height 20
click at [324, 289] on textarea "Tere! Kas saate äkki täpsustada, palun? ☺️" at bounding box center [360, 288] width 327 height 20
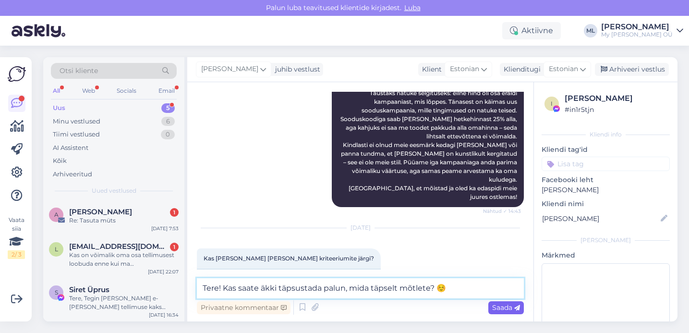
type textarea "Tere! Kas saate äkki täpsustada palun, mida täpselt mõtlete? ☺️"
click at [500, 308] on span "Saada" at bounding box center [506, 307] width 28 height 9
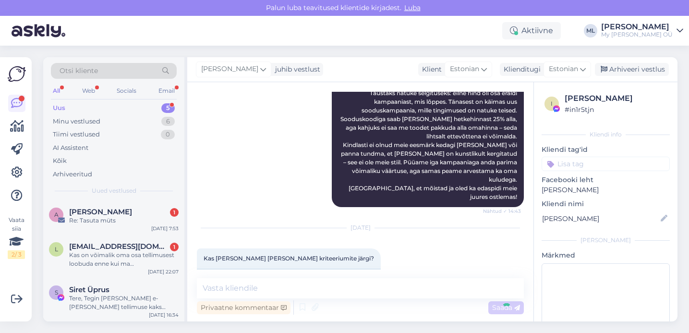
scroll to position [498, 0]
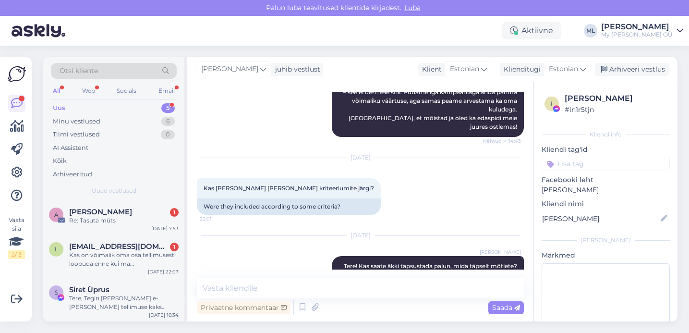
drag, startPoint x: 621, startPoint y: 69, endPoint x: 497, endPoint y: 78, distance: 124.6
click at [619, 70] on div "Arhiveeri vestlus" at bounding box center [632, 69] width 74 height 13
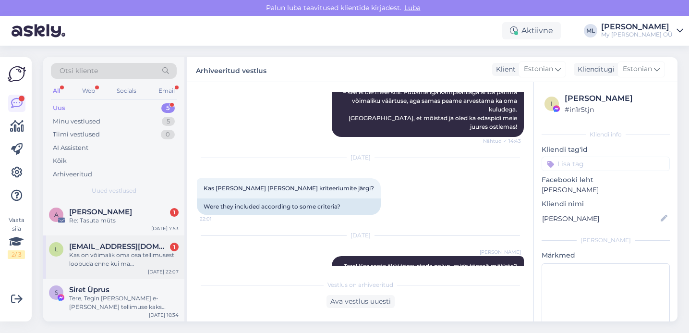
click at [106, 254] on div "Kas on võimalik oma osa tellimusest loobuda enne kui ma [PERSON_NAME] kätte saa…" at bounding box center [123, 258] width 109 height 17
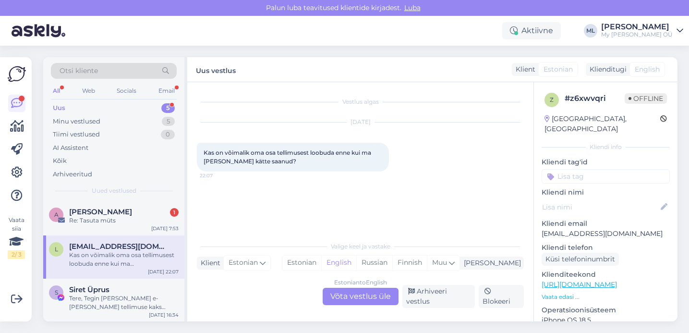
click at [371, 292] on div "Estonian to English Võta vestlus üle" at bounding box center [360, 295] width 76 height 17
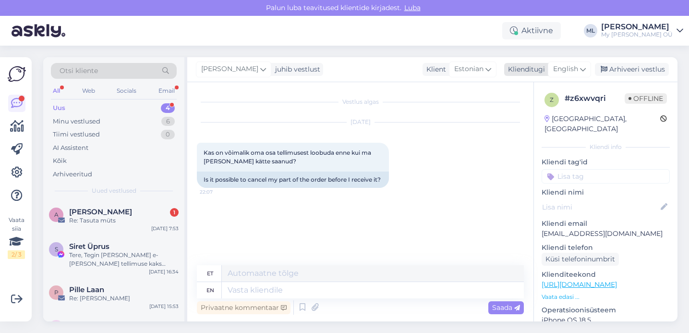
click at [565, 74] on span "English" at bounding box center [565, 69] width 25 height 11
click at [520, 107] on link "Estonian" at bounding box center [548, 111] width 106 height 15
click at [276, 282] on textarea at bounding box center [360, 288] width 327 height 20
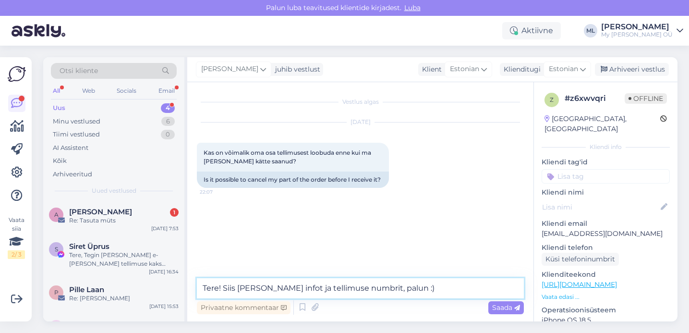
type textarea "Tere! Siis [PERSON_NAME] infot ja tellimuse numbrit, palun :)"
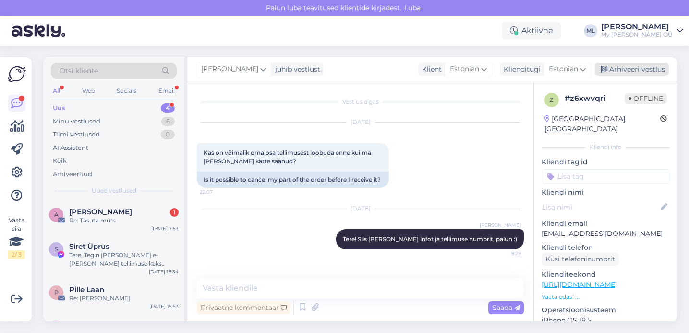
click at [618, 64] on div "Arhiveeri vestlus" at bounding box center [632, 69] width 74 height 13
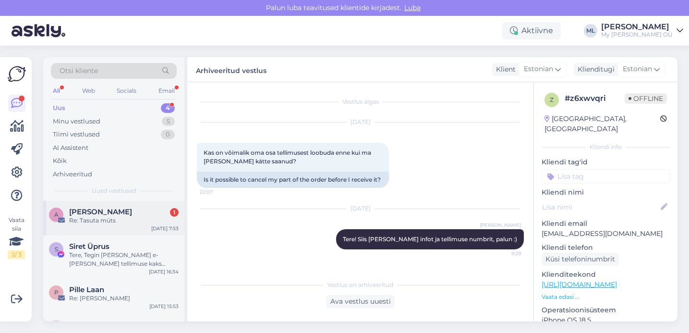
click at [100, 211] on div "Anu H 1" at bounding box center [123, 211] width 109 height 9
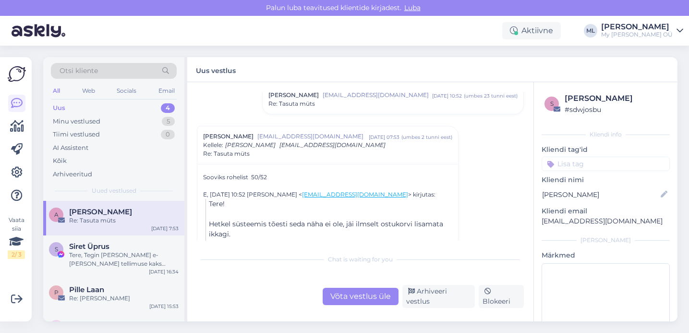
scroll to position [64, 0]
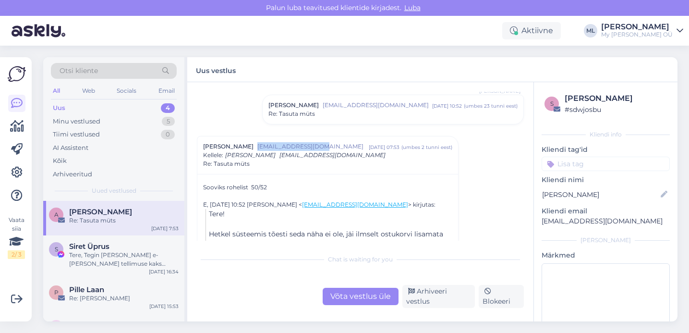
drag, startPoint x: 224, startPoint y: 145, endPoint x: 295, endPoint y: 148, distance: 70.6
click at [295, 149] on div "Anu H [EMAIL_ADDRESS][DOMAIN_NAME] [DATE] 07:53 ( umbes 2 tunni eest )" at bounding box center [327, 146] width 249 height 9
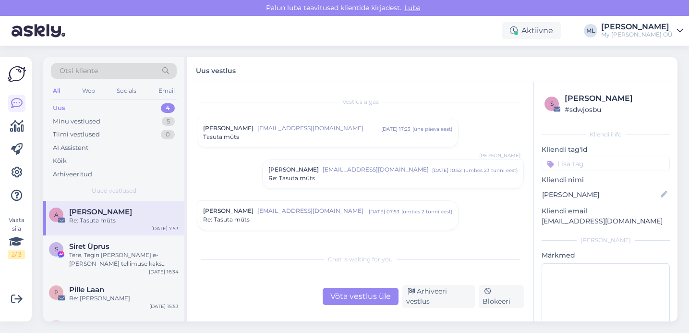
click at [367, 293] on div "Võta vestlus üle" at bounding box center [360, 295] width 76 height 17
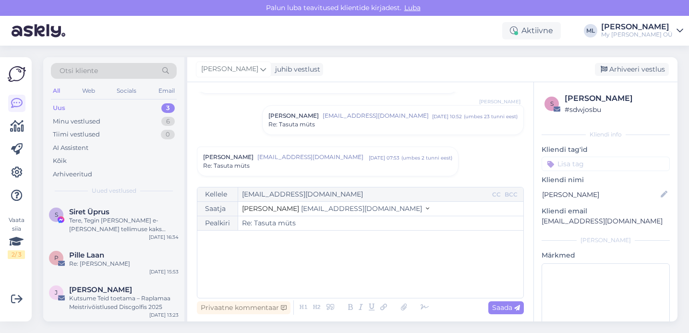
scroll to position [58, 0]
click at [321, 155] on span "[EMAIL_ADDRESS][DOMAIN_NAME]" at bounding box center [312, 153] width 111 height 9
click at [303, 161] on span "[EMAIL_ADDRESS][DOMAIN_NAME]" at bounding box center [332, 161] width 106 height 7
click at [303, 161] on div "Re: Tasuta müts" at bounding box center [327, 161] width 249 height 9
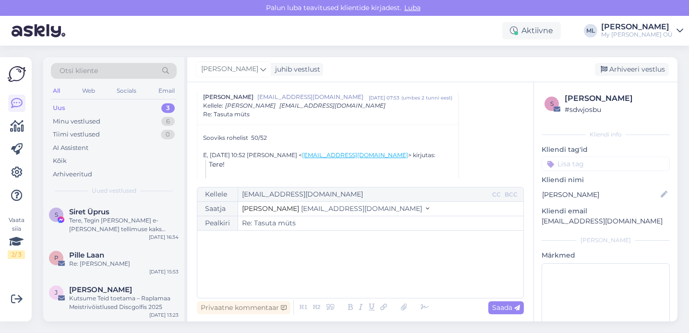
scroll to position [188, 0]
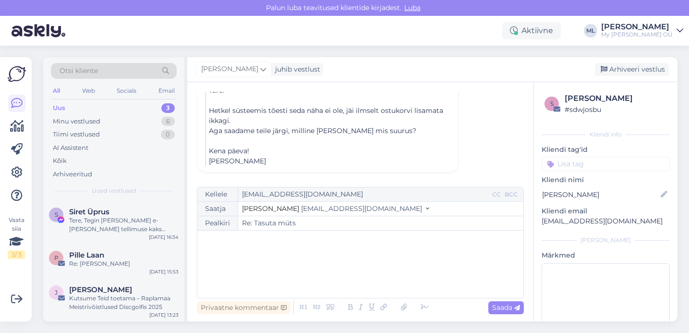
drag, startPoint x: 319, startPoint y: 204, endPoint x: 316, endPoint y: 213, distance: 9.1
click at [319, 204] on span "[EMAIL_ADDRESS][DOMAIN_NAME]" at bounding box center [361, 208] width 121 height 9
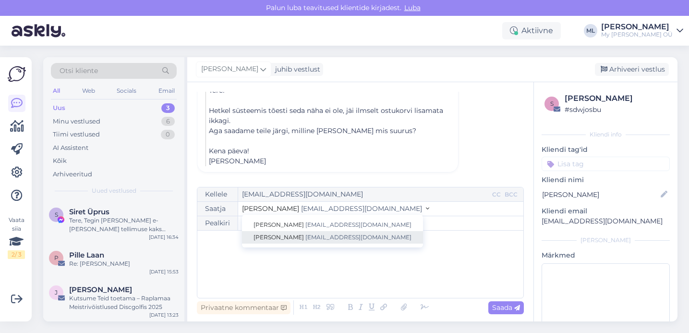
click at [311, 237] on span "[EMAIL_ADDRESS][DOMAIN_NAME]" at bounding box center [358, 236] width 106 height 7
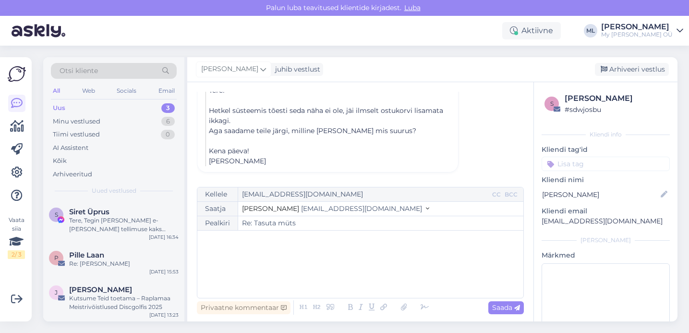
click at [260, 262] on div "﻿" at bounding box center [360, 264] width 316 height 58
click at [493, 310] on span "Saada" at bounding box center [506, 307] width 28 height 9
type input "Re: Re: Tasuta müts"
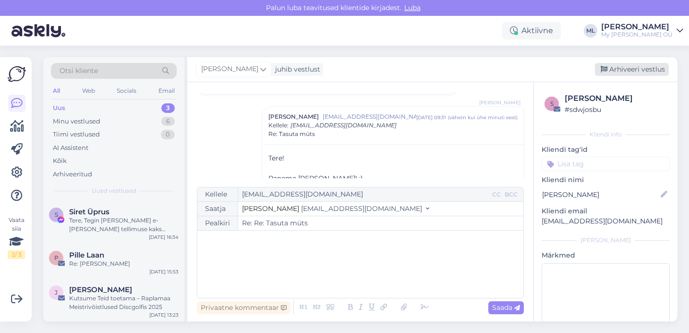
drag, startPoint x: 628, startPoint y: 78, endPoint x: 626, endPoint y: 71, distance: 7.8
click at [628, 78] on div "[PERSON_NAME] juhib vestlust [GEOGRAPHIC_DATA] vestlus" at bounding box center [432, 69] width 490 height 25
click at [626, 70] on div "Arhiveeri vestlus" at bounding box center [632, 69] width 74 height 13
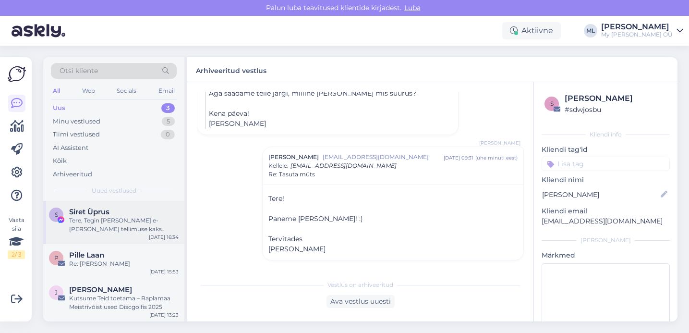
scroll to position [0, 0]
click at [118, 222] on div "Tere, Tegin [PERSON_NAME] e-[PERSON_NAME] tellimuse kaks meriino beebi mütsi [P…" at bounding box center [123, 223] width 109 height 17
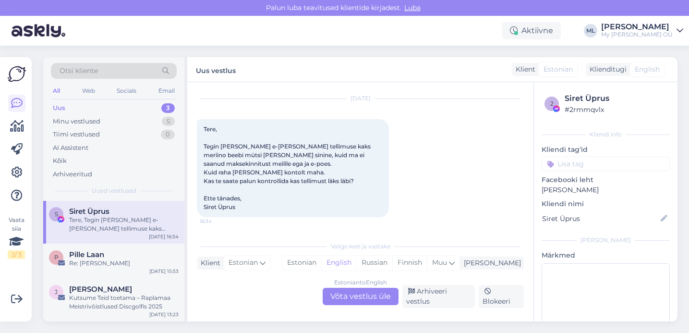
scroll to position [20, 0]
click at [90, 260] on div "Re: [PERSON_NAME]" at bounding box center [123, 263] width 109 height 9
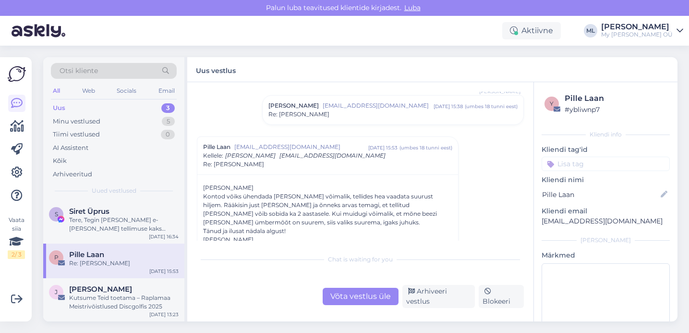
scroll to position [115, 0]
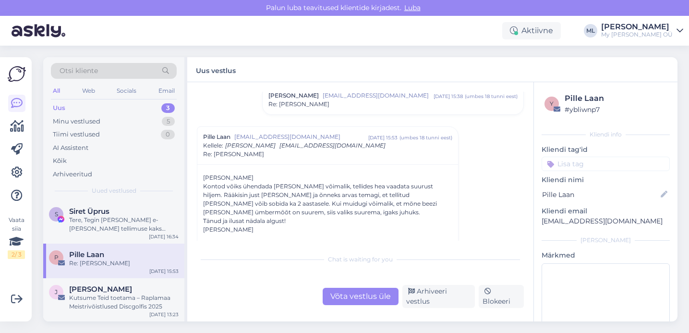
click at [344, 300] on div "Võta vestlus üle" at bounding box center [360, 295] width 76 height 17
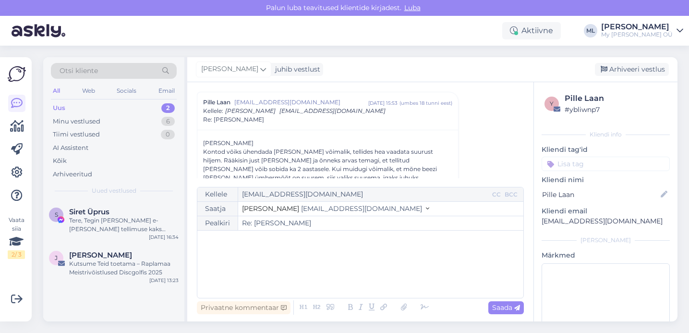
click at [301, 212] on span "[EMAIL_ADDRESS][DOMAIN_NAME]" at bounding box center [361, 208] width 121 height 9
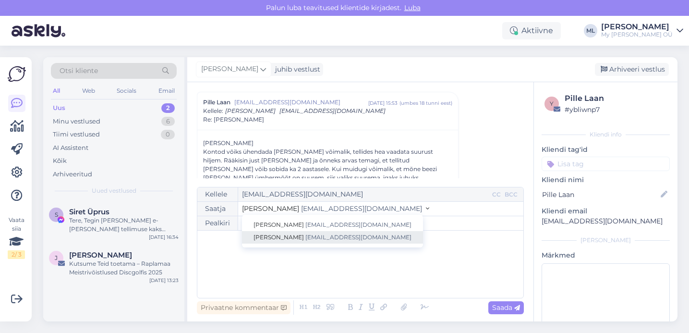
click at [290, 232] on link "[PERSON_NAME] [EMAIL_ADDRESS][DOMAIN_NAME]" at bounding box center [332, 237] width 181 height 12
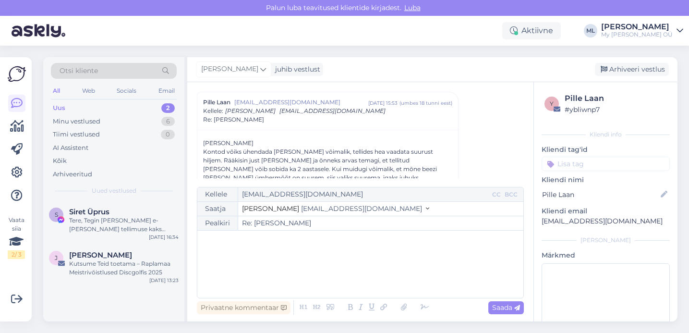
click at [277, 244] on p "﻿" at bounding box center [360, 240] width 316 height 10
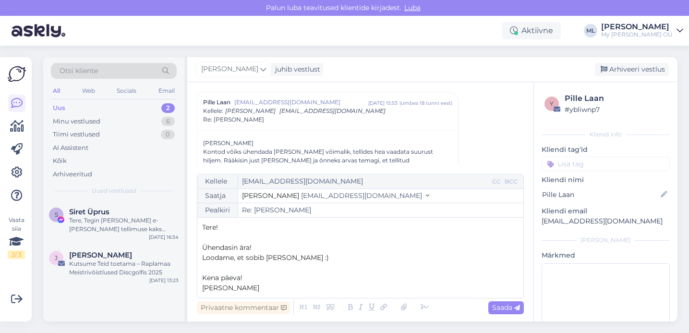
click at [497, 305] on span "Saada" at bounding box center [506, 307] width 28 height 9
type input "Re: Re: Kaelussall Max"
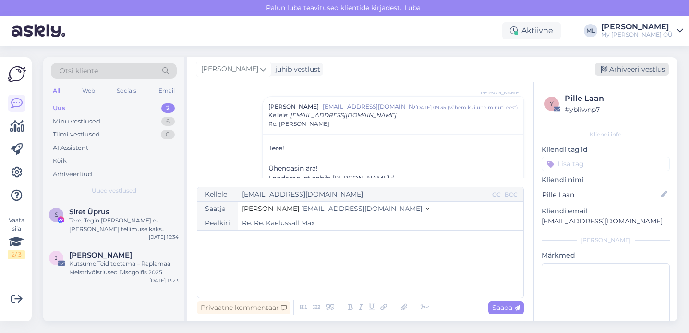
drag, startPoint x: 619, startPoint y: 69, endPoint x: 609, endPoint y: 73, distance: 10.3
click at [617, 70] on div "Arhiveeri vestlus" at bounding box center [632, 69] width 74 height 13
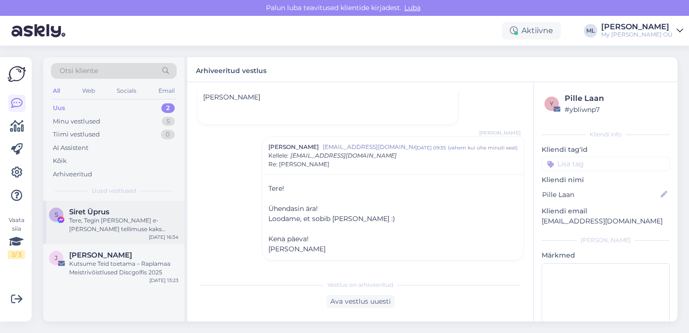
click at [73, 226] on div "Tere, Tegin [PERSON_NAME] e-[PERSON_NAME] tellimuse kaks meriino beebi mütsi [P…" at bounding box center [123, 224] width 109 height 17
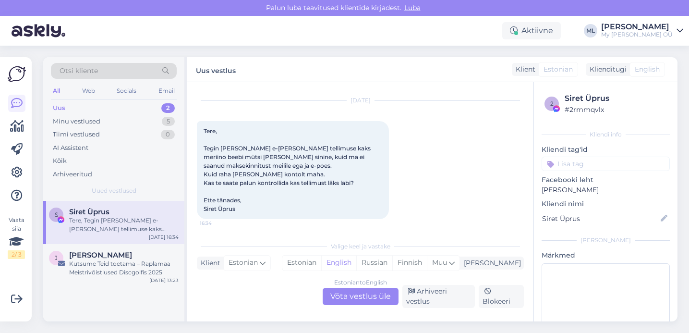
scroll to position [24, 0]
click at [74, 118] on div "Minu vestlused" at bounding box center [77, 122] width 48 height 10
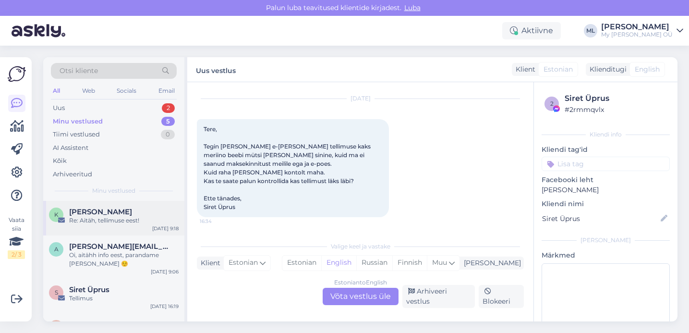
click at [111, 217] on div "Re: Aitäh, tellimuse eest!" at bounding box center [123, 220] width 109 height 9
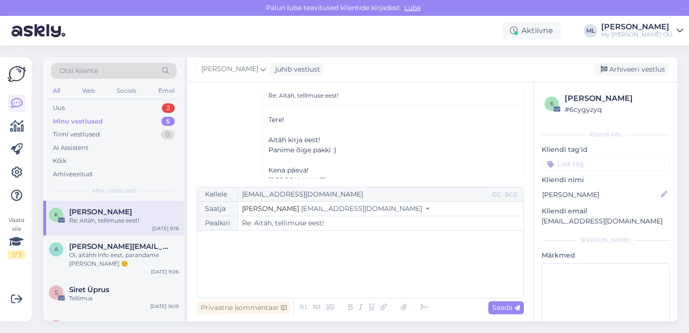
scroll to position [110, 0]
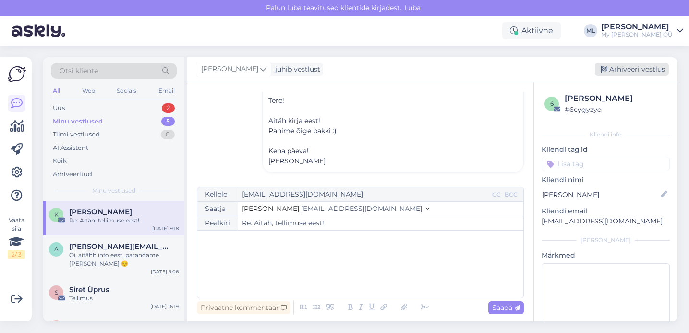
click at [622, 69] on div "Arhiveeri vestlus" at bounding box center [632, 69] width 74 height 13
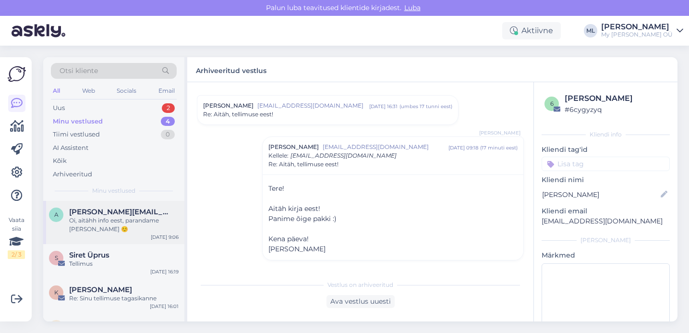
click at [112, 223] on div "Oi, aitähh info eest, parandame [PERSON_NAME] ☺️" at bounding box center [123, 224] width 109 height 17
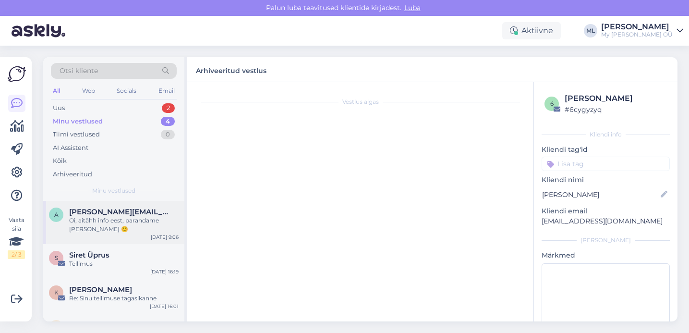
scroll to position [432, 0]
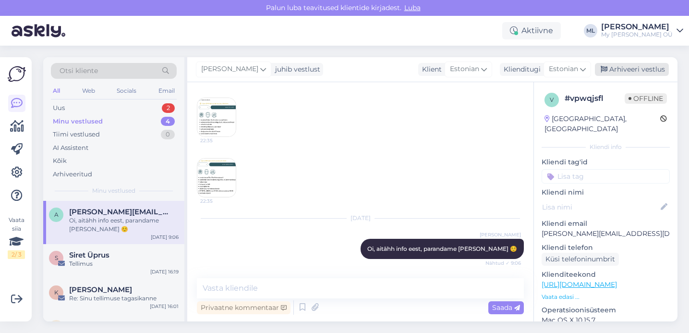
click at [617, 72] on div "Arhiveeri vestlus" at bounding box center [632, 69] width 74 height 13
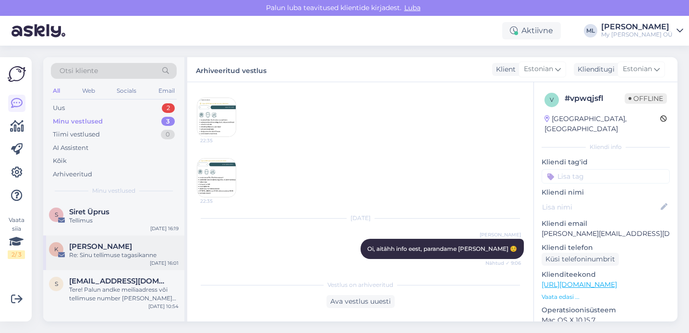
click at [106, 256] on div "Re: Sinu tellimuse tagasikanne" at bounding box center [123, 254] width 109 height 9
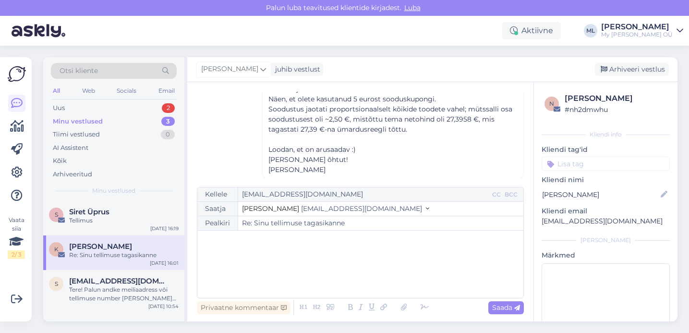
scroll to position [254, 0]
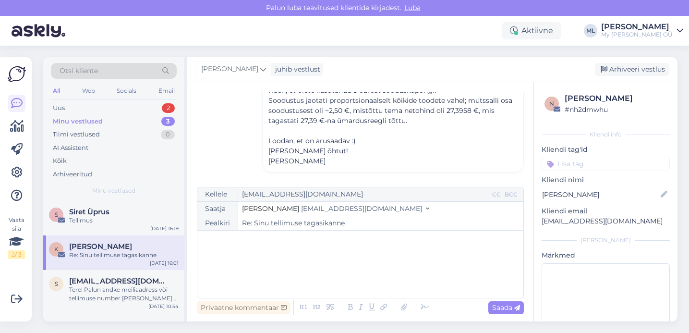
click at [126, 248] on div "[PERSON_NAME]" at bounding box center [123, 246] width 109 height 9
click at [610, 67] on div "Arhiveeri vestlus" at bounding box center [632, 69] width 74 height 13
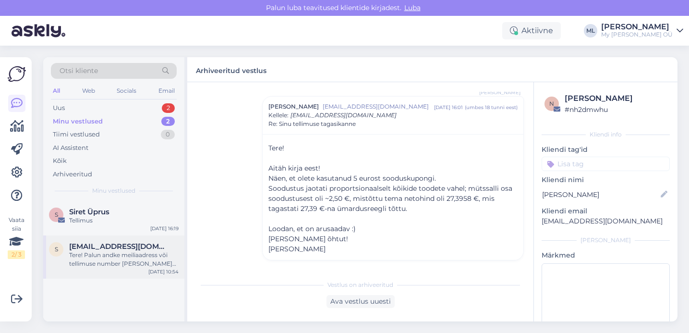
click at [106, 259] on div "Tere! Palun andke meiliaadress või tellimuse number [PERSON_NAME] [PERSON_NAME]…" at bounding box center [123, 258] width 109 height 17
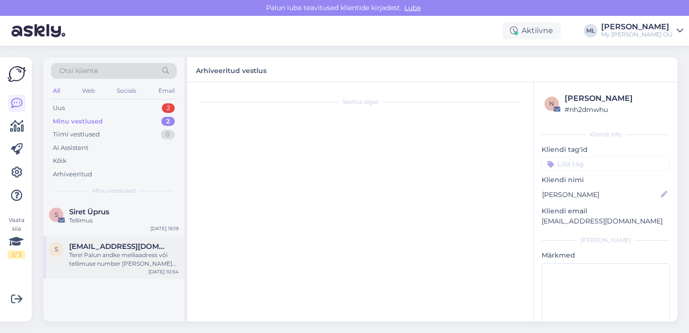
scroll to position [22, 0]
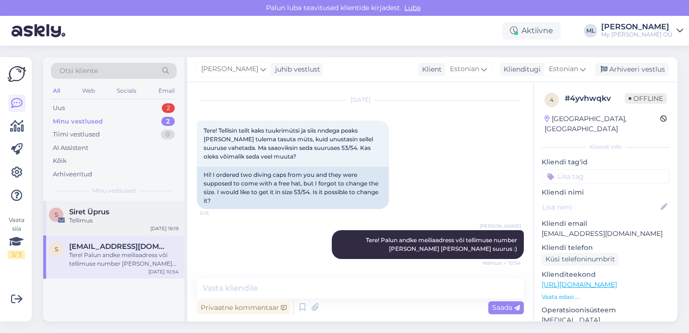
click at [124, 218] on div "Tellimus" at bounding box center [123, 220] width 109 height 9
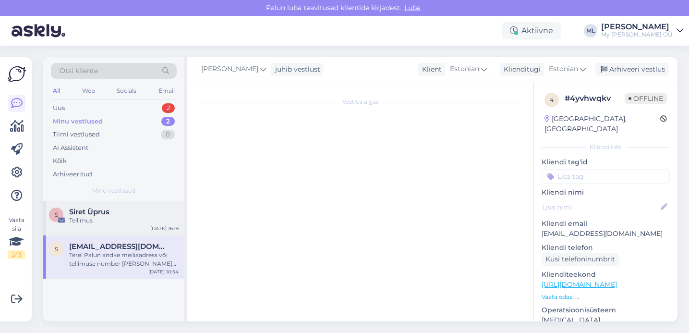
scroll to position [9, 0]
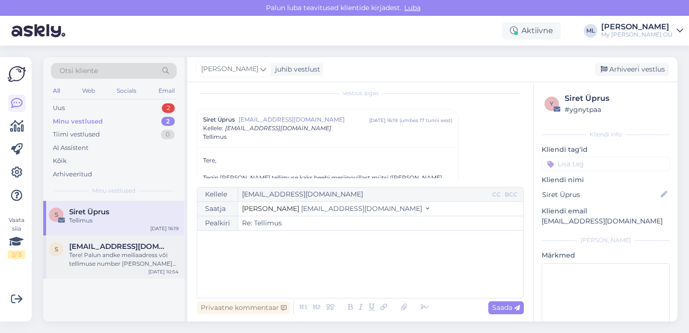
click at [122, 251] on div "Tere! Palun andke meiliaadress või tellimuse number [PERSON_NAME] [PERSON_NAME]…" at bounding box center [123, 258] width 109 height 17
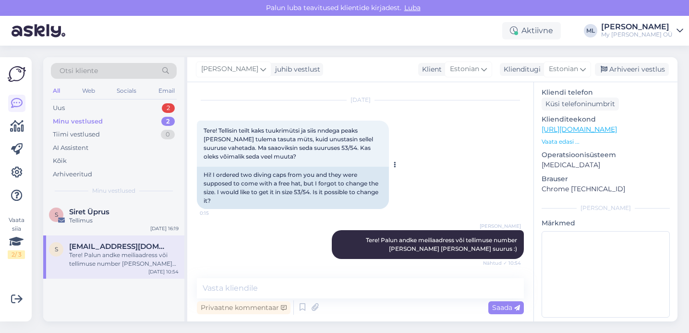
scroll to position [0, 0]
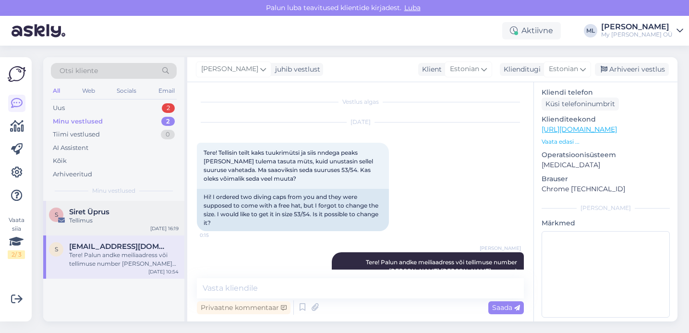
click at [72, 210] on span "Siret Üprus" at bounding box center [89, 211] width 40 height 9
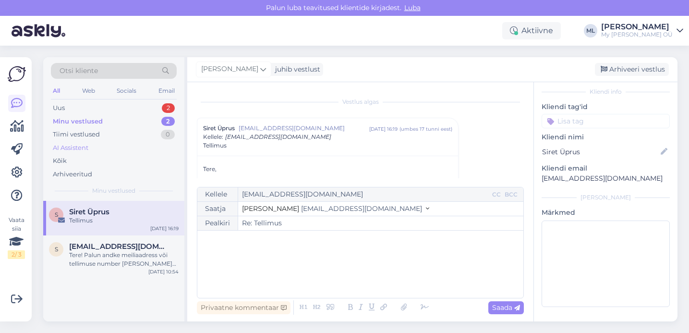
scroll to position [42, 0]
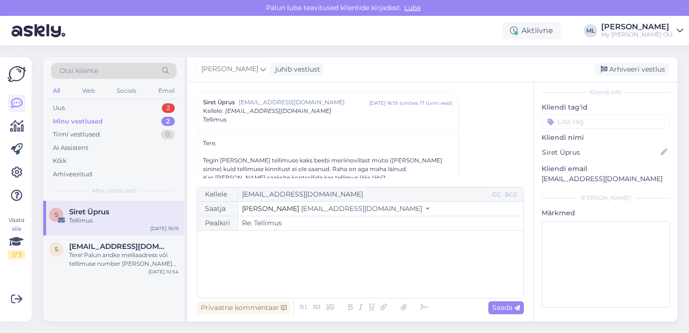
click at [83, 117] on div "Minu vestlused" at bounding box center [78, 122] width 50 height 10
click at [79, 108] on div "Uus 2" at bounding box center [114, 107] width 126 height 13
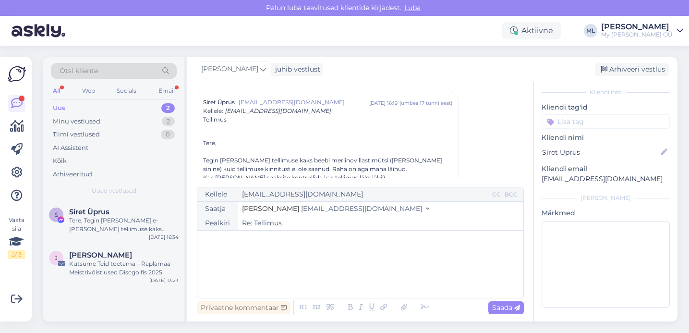
click at [124, 100] on div "Otsi kliente All Web Socials Email Uus 2 Minu vestlused 2 Tiimi vestlused 0 AI …" at bounding box center [113, 128] width 141 height 143
click at [119, 107] on div "Uus 2" at bounding box center [114, 107] width 126 height 13
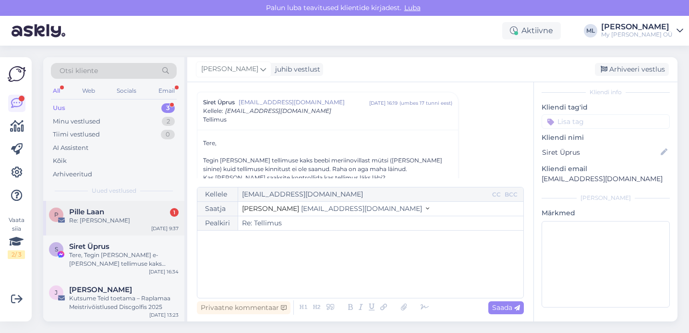
click at [88, 215] on span "Pille Laan" at bounding box center [86, 211] width 35 height 9
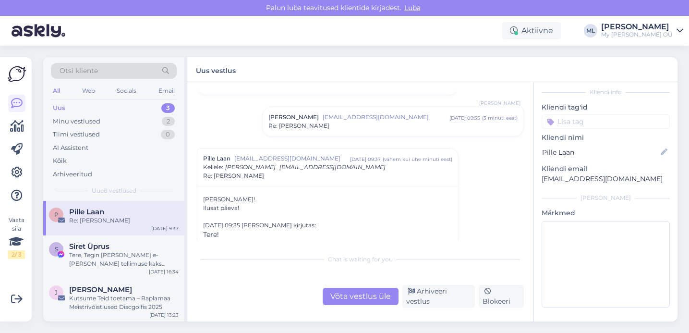
scroll to position [171, 0]
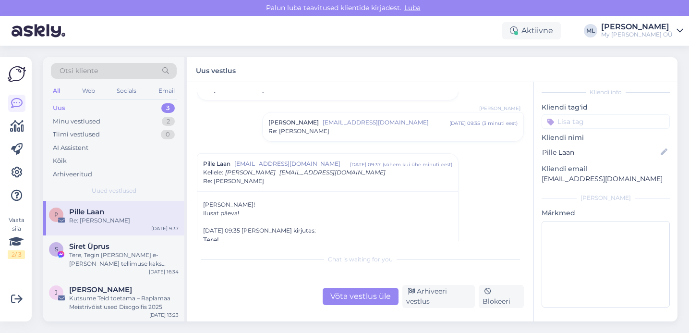
click at [438, 308] on div "Vestlus algas Pille Laan [EMAIL_ADDRESS][DOMAIN_NAME] [DATE] 13:24 ( 7 kuu eest…" at bounding box center [360, 201] width 346 height 239
click at [436, 297] on div "Arhiveeri vestlus" at bounding box center [438, 296] width 72 height 23
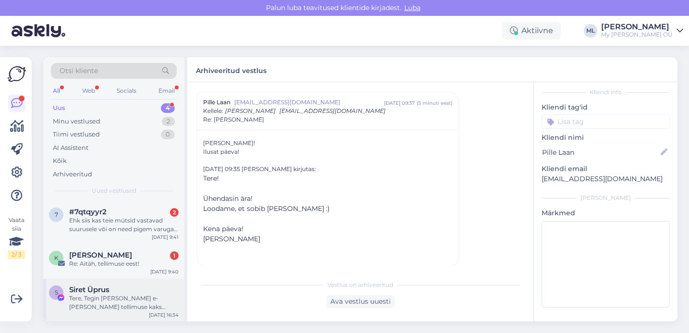
click at [85, 284] on div "S Siret Üprus Tere, Tegin [PERSON_NAME] e-[PERSON_NAME] tellimuse kaks meriino …" at bounding box center [113, 299] width 141 height 43
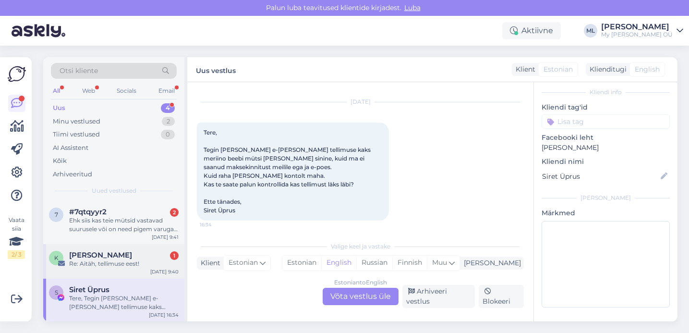
click at [90, 258] on span "[PERSON_NAME]" at bounding box center [100, 254] width 63 height 9
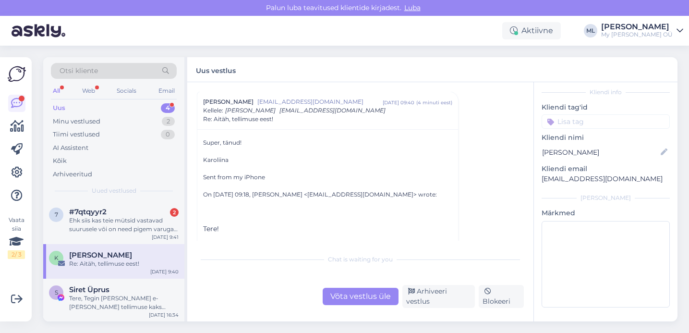
scroll to position [182, 0]
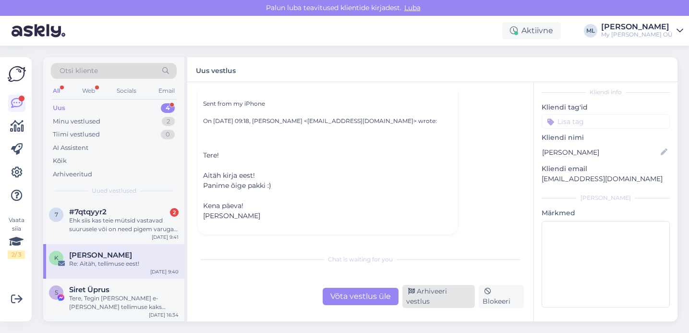
click at [440, 299] on div "Arhiveeri vestlus" at bounding box center [438, 296] width 72 height 23
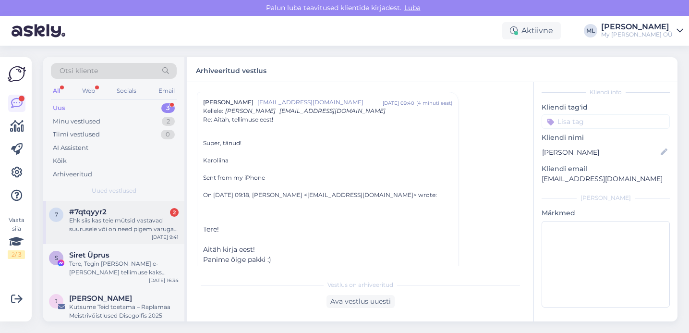
click at [105, 222] on div "Ehk siis kas teie mütsid vastavad suurusele või on need pigem varuga ja peaks v…" at bounding box center [123, 224] width 109 height 17
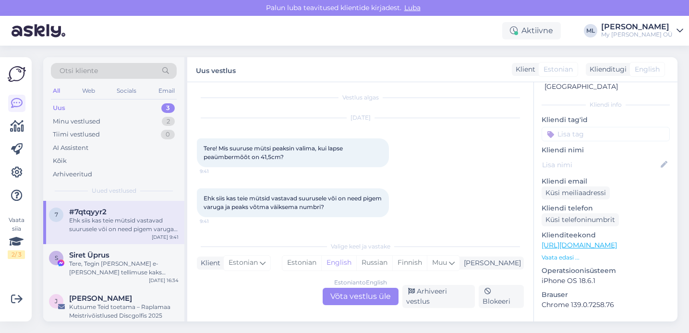
scroll to position [158, 0]
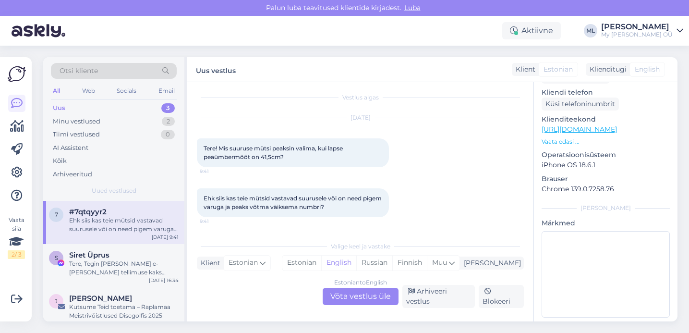
drag, startPoint x: 342, startPoint y: 300, endPoint x: 334, endPoint y: 321, distance: 22.5
click at [343, 300] on div "Estonian to English Võta vestlus üle" at bounding box center [360, 295] width 76 height 17
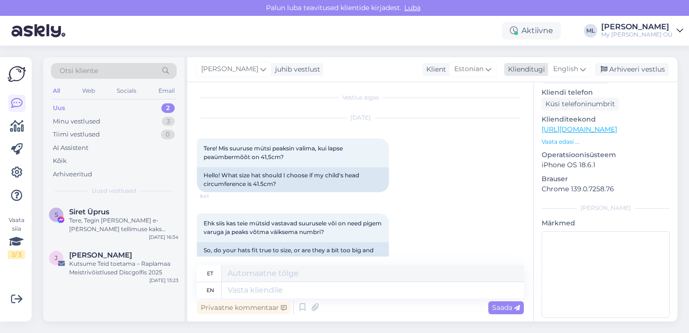
click at [562, 71] on span "English" at bounding box center [565, 69] width 25 height 11
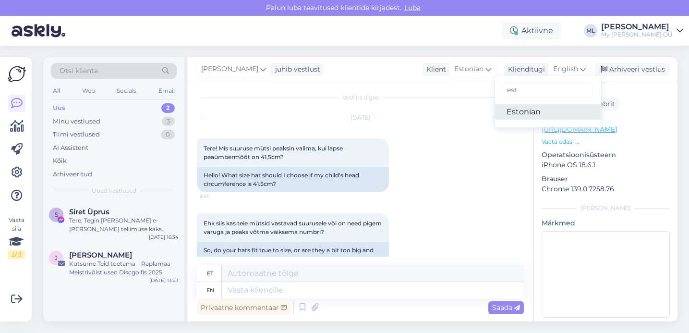
type input "est"
click at [516, 110] on link "Estonian" at bounding box center [548, 111] width 106 height 15
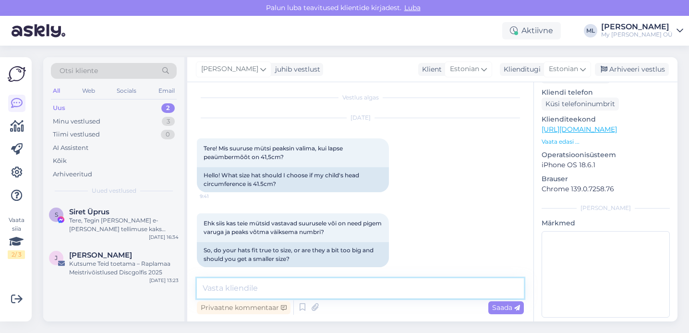
click at [263, 281] on textarea at bounding box center [360, 288] width 327 height 20
click at [363, 287] on textarea "Tere! Olevalt mütsist siis 41/43 suurus" at bounding box center [360, 288] width 327 height 20
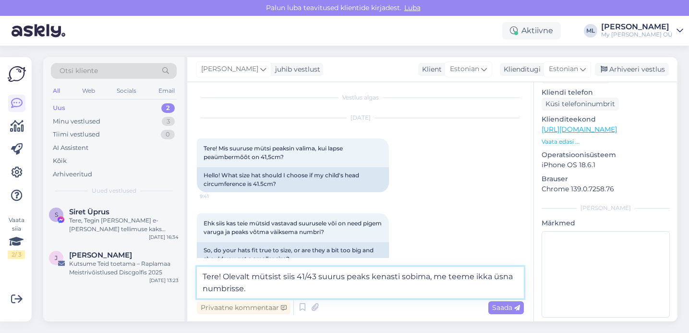
click at [296, 274] on textarea "Tere! Olevalt mütsist siis 41/43 suurus peaks kenasti sobima, me teeme ikka üsn…" at bounding box center [360, 282] width 327 height 32
drag, startPoint x: 312, startPoint y: 275, endPoint x: 227, endPoint y: 270, distance: 85.6
click at [226, 270] on textarea "Tere! Olevalt mütsist siis, aga 41/43 suurus peaks kenasti sobima, me teeme ikk…" at bounding box center [360, 282] width 327 height 32
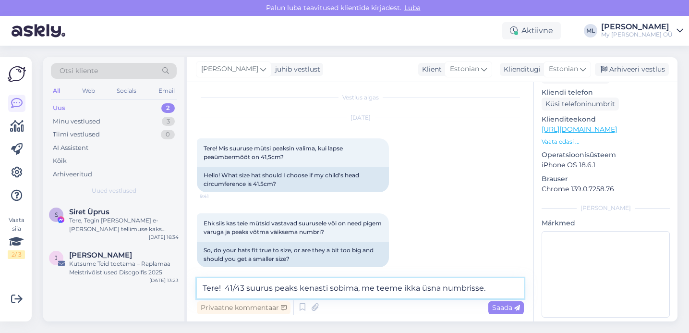
click at [483, 286] on textarea "Tere! 41/43 suurus peaks kenasti sobima, me teeme ikka üsna numbrisse." at bounding box center [360, 288] width 327 height 20
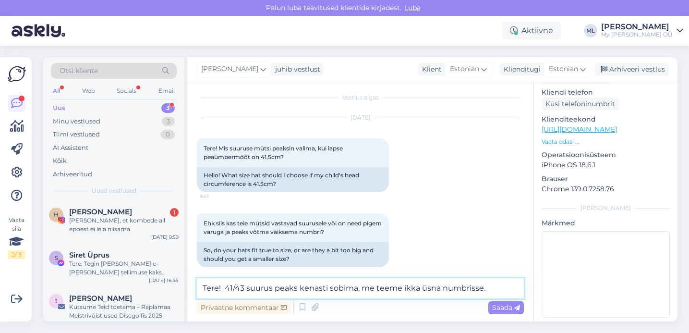
click at [487, 284] on textarea "Tere! 41/43 suurus peaks kenasti sobima, me teeme ikka üsna numbrisse." at bounding box center [360, 288] width 327 height 20
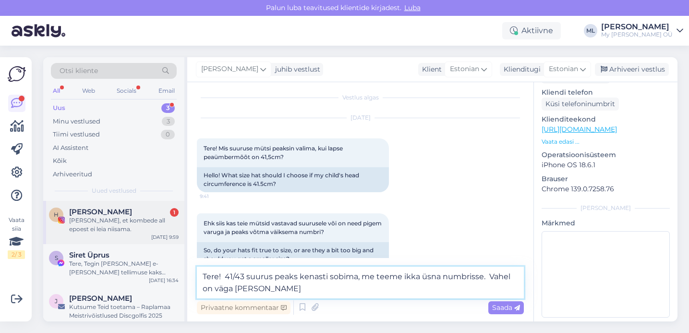
type textarea "Tere! 41/43 suurus peaks kenasti sobima, me teeme ikka üsna numbrisse. Vahel on…"
click at [111, 219] on div "[PERSON_NAME], et kombede all epoest ei leia niisama." at bounding box center [123, 224] width 109 height 17
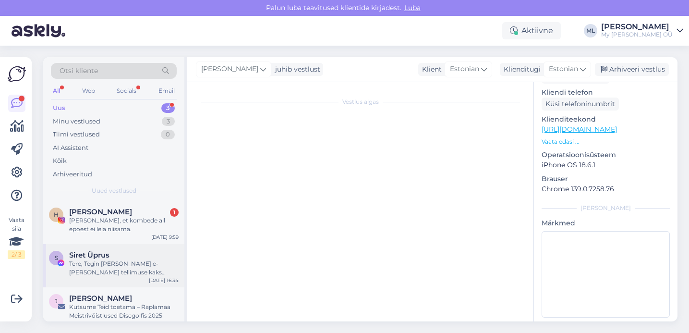
scroll to position [42, 0]
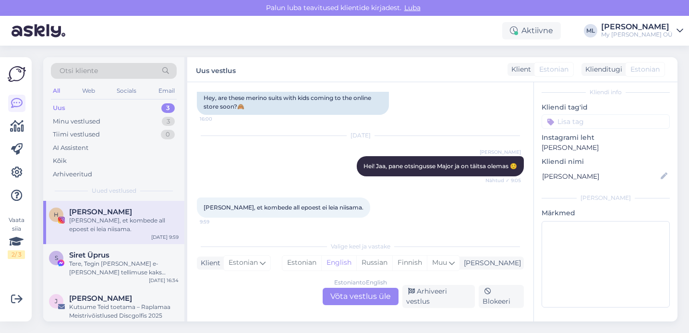
drag, startPoint x: 303, startPoint y: 58, endPoint x: 300, endPoint y: 69, distance: 12.0
click at [303, 58] on div "Uus vestlus Klient Estonian Klienditugi Estonian est Estonian" at bounding box center [432, 69] width 490 height 25
click at [125, 226] on div "[PERSON_NAME], et kombede all epoest ei leia niisama." at bounding box center [123, 224] width 109 height 17
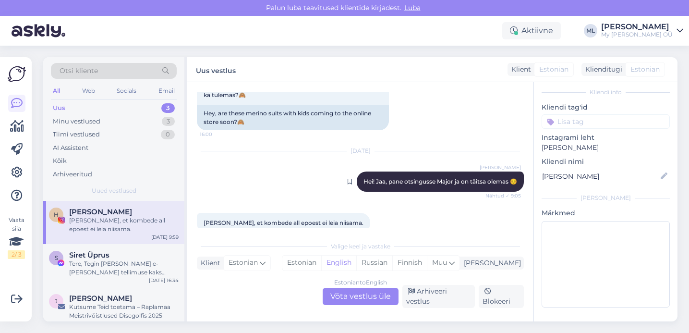
scroll to position [658, 0]
